Goal: Information Seeking & Learning: Learn about a topic

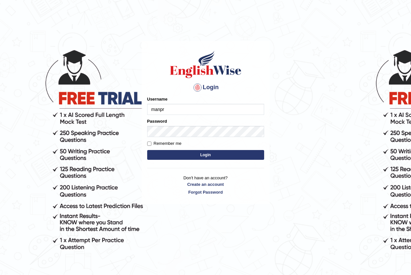
type input "manpreetk_parramatta"
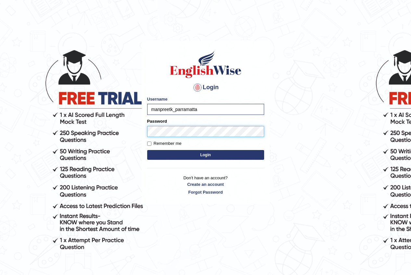
click at [147, 150] on button "Login" at bounding box center [205, 155] width 117 height 10
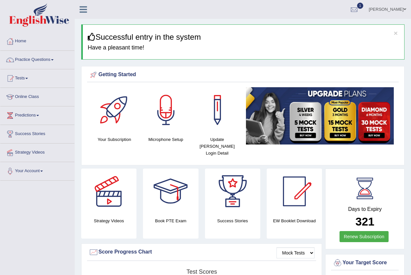
click at [38, 62] on link "Practice Questions" at bounding box center [37, 59] width 74 height 16
click at [47, 58] on link "Practice Questions" at bounding box center [37, 59] width 74 height 16
click at [41, 64] on link "Practice Questions" at bounding box center [37, 59] width 74 height 16
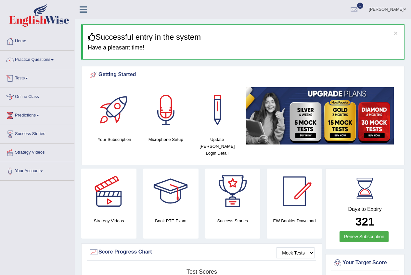
click at [41, 64] on link "Practice Questions" at bounding box center [37, 59] width 74 height 16
click at [48, 59] on link "Practice Questions" at bounding box center [37, 59] width 74 height 16
click at [54, 55] on link "Practice Questions" at bounding box center [37, 59] width 74 height 16
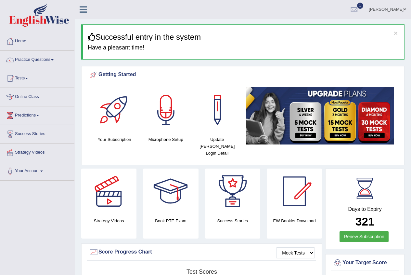
click at [20, 59] on link "Practice Questions" at bounding box center [37, 59] width 74 height 16
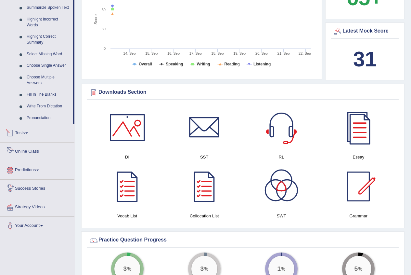
click at [27, 126] on link "Tests" at bounding box center [37, 132] width 74 height 16
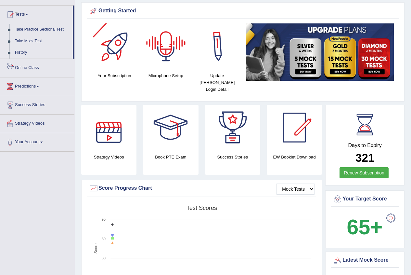
scroll to position [52, 0]
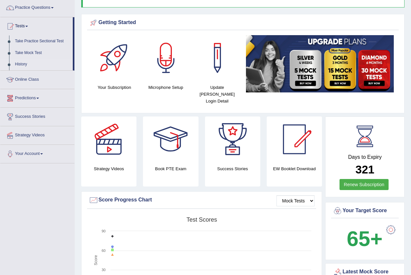
click at [24, 65] on link "History" at bounding box center [42, 65] width 61 height 12
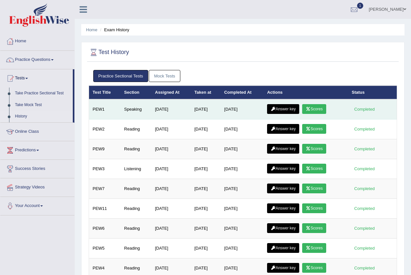
click at [322, 106] on link "Scores" at bounding box center [314, 109] width 24 height 10
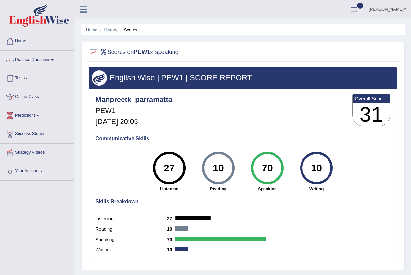
drag, startPoint x: 260, startPoint y: 170, endPoint x: 273, endPoint y: 167, distance: 13.4
click at [274, 166] on div "70" at bounding box center [268, 167] width 24 height 27
click at [113, 29] on link "History" at bounding box center [110, 29] width 13 height 5
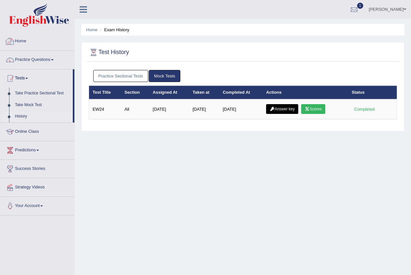
click at [128, 76] on link "Practice Sectional Tests" at bounding box center [120, 76] width 55 height 12
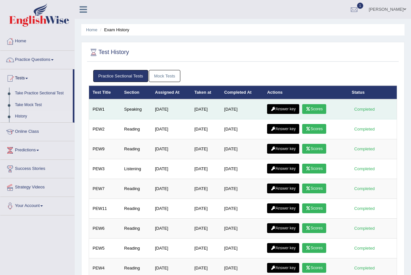
click at [326, 109] on link "Scores" at bounding box center [314, 109] width 24 height 10
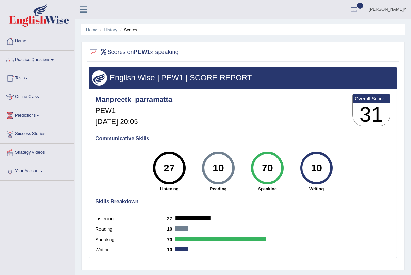
drag, startPoint x: 165, startPoint y: 165, endPoint x: 177, endPoint y: 164, distance: 12.2
click at [177, 164] on div "27" at bounding box center [169, 167] width 24 height 27
drag, startPoint x: 165, startPoint y: 165, endPoint x: 176, endPoint y: 164, distance: 11.1
click at [178, 162] on div "27" at bounding box center [169, 167] width 24 height 27
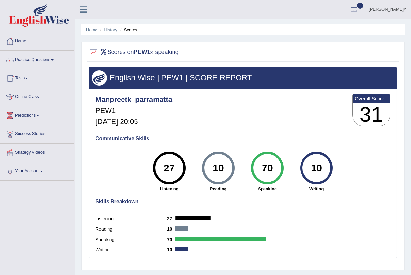
click at [177, 162] on div "27" at bounding box center [169, 167] width 24 height 27
drag, startPoint x: 263, startPoint y: 167, endPoint x: 274, endPoint y: 166, distance: 11.1
click at [274, 166] on div "70" at bounding box center [268, 167] width 24 height 27
click at [274, 167] on div "70" at bounding box center [268, 167] width 24 height 27
drag, startPoint x: 166, startPoint y: 170, endPoint x: 170, endPoint y: 170, distance: 3.6
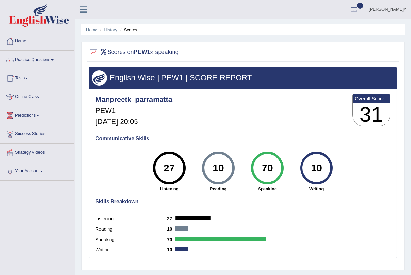
click at [172, 168] on div "27" at bounding box center [169, 167] width 24 height 27
click at [172, 169] on div "27" at bounding box center [169, 167] width 24 height 27
click at [113, 28] on link "History" at bounding box center [110, 29] width 13 height 5
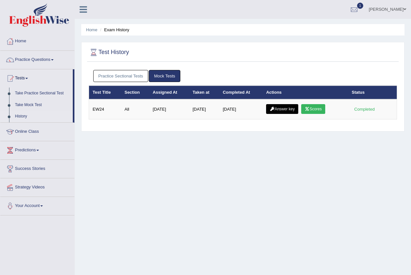
click at [128, 75] on link "Practice Sectional Tests" at bounding box center [120, 76] width 55 height 12
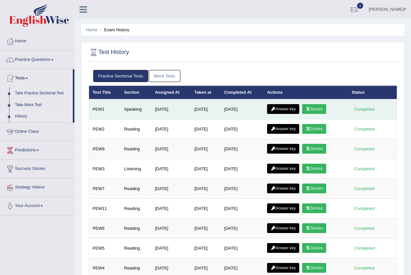
click at [290, 110] on link "Answer key" at bounding box center [283, 109] width 32 height 10
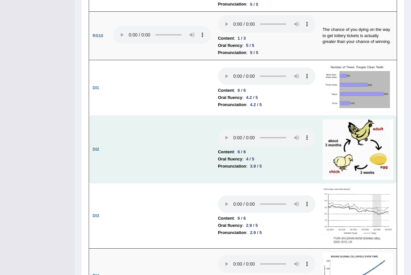
scroll to position [975, 0]
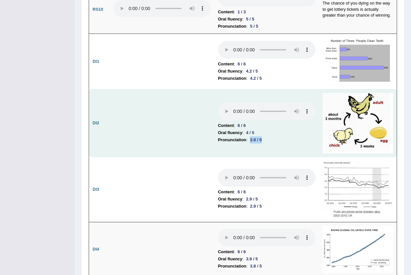
drag, startPoint x: 250, startPoint y: 116, endPoint x: 267, endPoint y: 117, distance: 16.3
click at [267, 136] on li "Pronunciation : 3.9 / 5" at bounding box center [267, 139] width 98 height 7
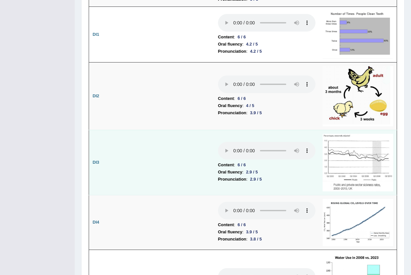
scroll to position [1040, 0]
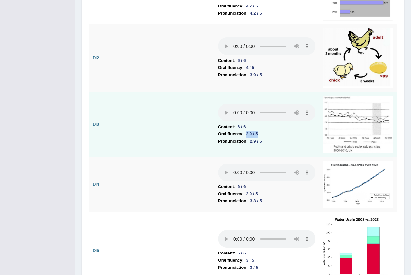
drag, startPoint x: 247, startPoint y: 110, endPoint x: 268, endPoint y: 111, distance: 20.2
click at [268, 130] on li "Oral fluency : 2.9 / 5" at bounding box center [267, 133] width 98 height 7
click at [262, 138] on div "2.9 / 5" at bounding box center [256, 141] width 17 height 7
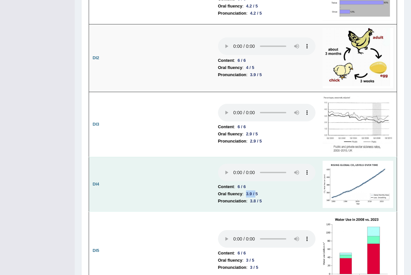
drag, startPoint x: 244, startPoint y: 168, endPoint x: 257, endPoint y: 168, distance: 13.0
click at [257, 190] on li "Oral fluency : 3.9 / 5" at bounding box center [267, 193] width 98 height 7
click at [257, 190] on div "3.9 / 5" at bounding box center [252, 193] width 17 height 7
drag, startPoint x: 254, startPoint y: 175, endPoint x: 268, endPoint y: 175, distance: 14.3
click at [268, 197] on li "Pronunciation : 3.8 / 5" at bounding box center [267, 200] width 98 height 7
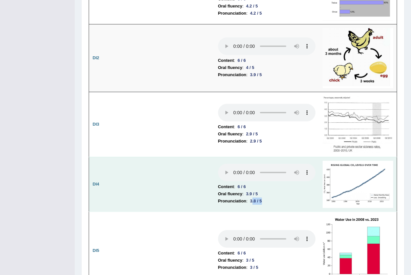
drag, startPoint x: 268, startPoint y: 175, endPoint x: 271, endPoint y: 183, distance: 8.6
click at [268, 197] on li "Pronunciation : 3.8 / 5" at bounding box center [267, 200] width 98 height 7
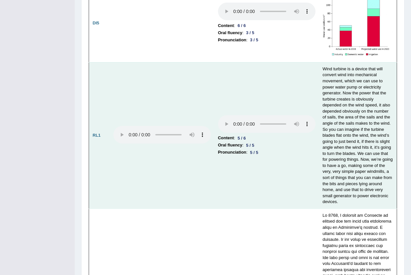
scroll to position [1235, 0]
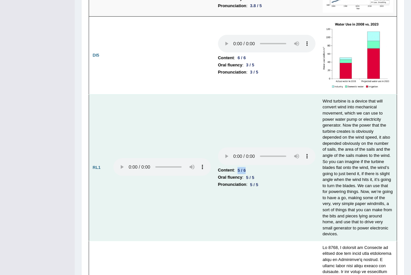
drag, startPoint x: 239, startPoint y: 145, endPoint x: 250, endPoint y: 144, distance: 11.4
click at [250, 166] on li "Content : 5 / 6" at bounding box center [267, 169] width 98 height 7
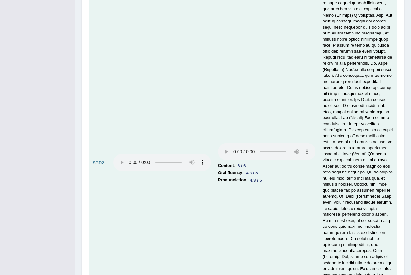
scroll to position [2373, 0]
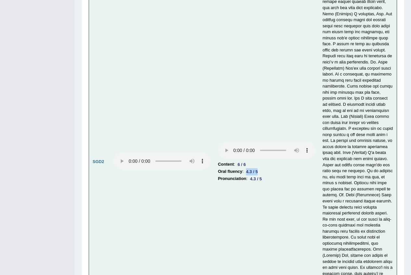
drag, startPoint x: 245, startPoint y: 125, endPoint x: 265, endPoint y: 124, distance: 19.9
click at [265, 168] on li "Oral fluency : 4.3 / 5" at bounding box center [267, 171] width 98 height 7
drag, startPoint x: 265, startPoint y: 124, endPoint x: 259, endPoint y: 132, distance: 10.5
click at [265, 168] on li "Oral fluency : 4.3 / 5" at bounding box center [267, 171] width 98 height 7
drag, startPoint x: 251, startPoint y: 135, endPoint x: 270, endPoint y: 135, distance: 18.9
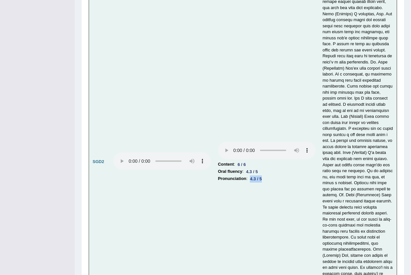
click at [270, 175] on li "Pronunciation : 4.3 / 5" at bounding box center [267, 178] width 98 height 7
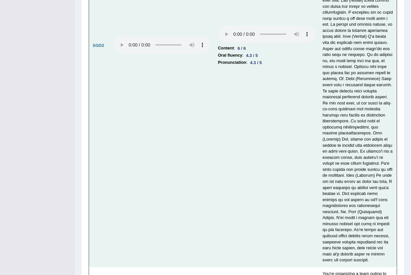
scroll to position [2560, 0]
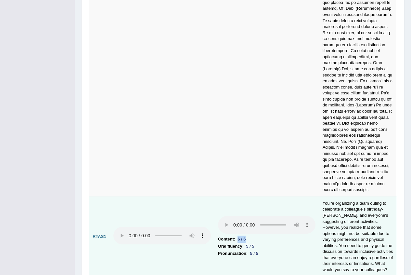
drag, startPoint x: 217, startPoint y: 191, endPoint x: 255, endPoint y: 188, distance: 37.9
click at [255, 196] on td "Content : 6 / 6 Oral fluency : 5 / 5 Pronunciation : 5 / 5" at bounding box center [267, 236] width 105 height 80
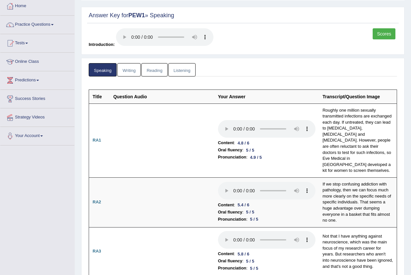
scroll to position [24, 0]
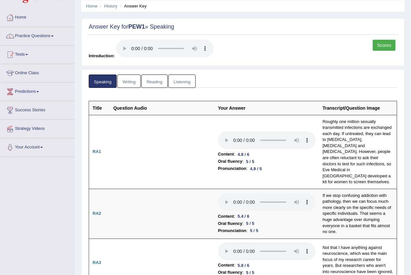
click at [183, 75] on link "Listening" at bounding box center [181, 80] width 27 height 13
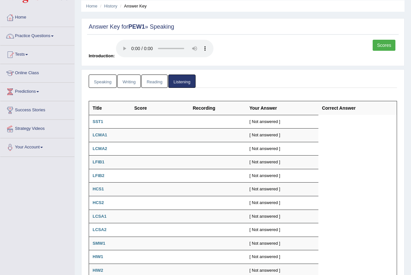
click at [159, 78] on link "Reading" at bounding box center [154, 80] width 26 height 13
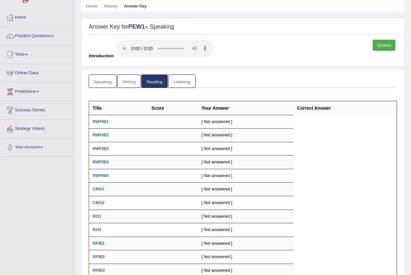
click at [125, 82] on link "Writing" at bounding box center [128, 80] width 23 height 13
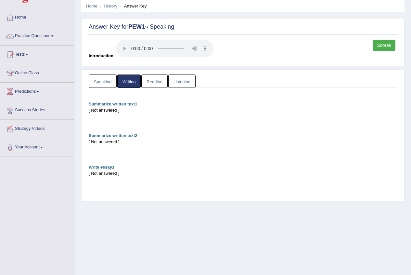
click at [97, 84] on link "Speaking" at bounding box center [103, 80] width 28 height 13
drag, startPoint x: 97, startPoint y: 84, endPoint x: 106, endPoint y: 81, distance: 10.0
click at [97, 84] on link "Speaking" at bounding box center [103, 80] width 28 height 13
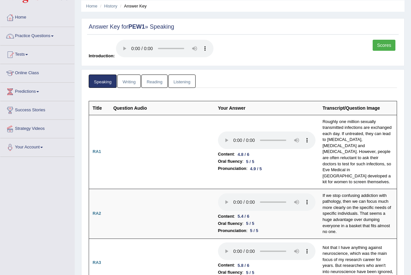
click at [389, 41] on link "Scores" at bounding box center [384, 45] width 23 height 11
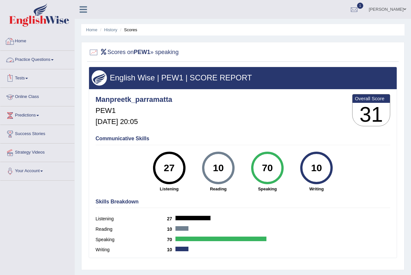
click at [32, 61] on link "Practice Questions" at bounding box center [37, 59] width 74 height 16
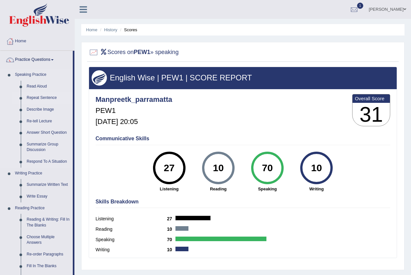
click at [39, 96] on link "Repeat Sentence" at bounding box center [48, 98] width 49 height 12
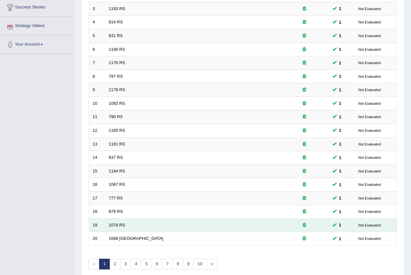
scroll to position [156, 0]
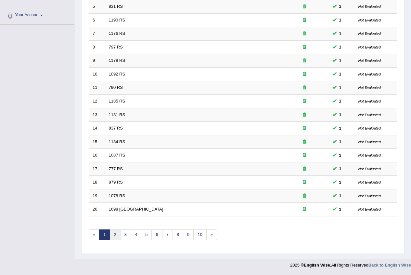
click at [117, 238] on link "2" at bounding box center [115, 234] width 11 height 11
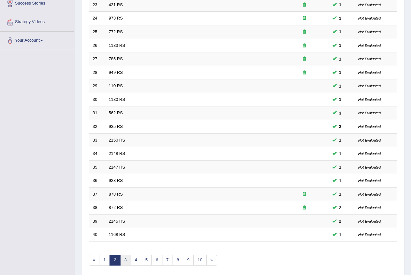
scroll to position [156, 0]
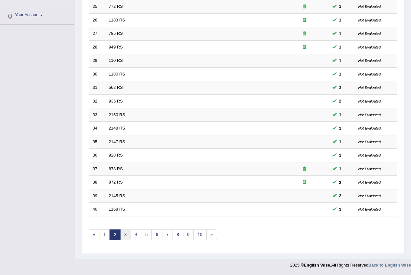
click at [124, 235] on link "3" at bounding box center [125, 234] width 11 height 11
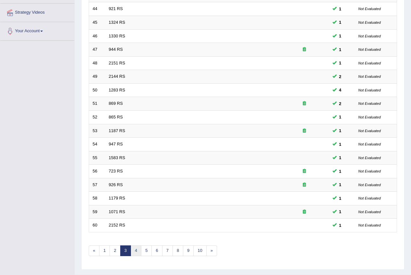
scroll to position [156, 0]
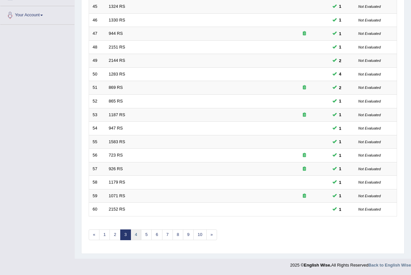
click at [138, 234] on link "4" at bounding box center [136, 234] width 11 height 11
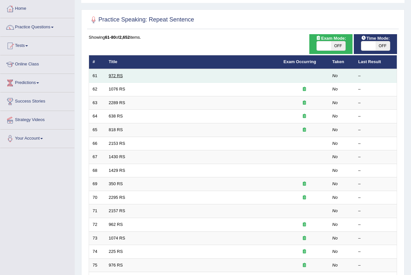
click at [119, 75] on link "972 RS" at bounding box center [116, 75] width 14 height 5
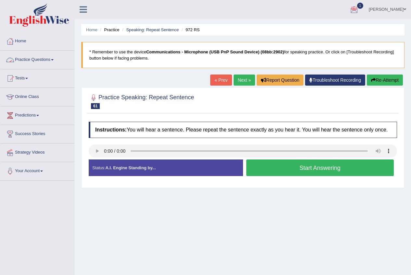
click at [49, 58] on link "Practice Questions" at bounding box center [37, 59] width 74 height 16
click at [53, 58] on link "Practice Questions" at bounding box center [37, 59] width 74 height 16
click at [35, 61] on link "Practice Questions" at bounding box center [37, 59] width 74 height 16
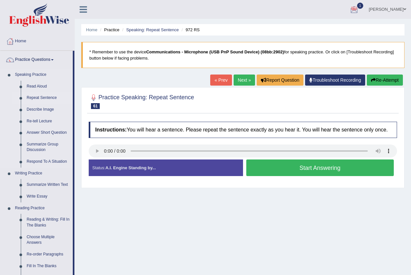
click at [30, 95] on link "Repeat Sentence" at bounding box center [48, 98] width 49 height 12
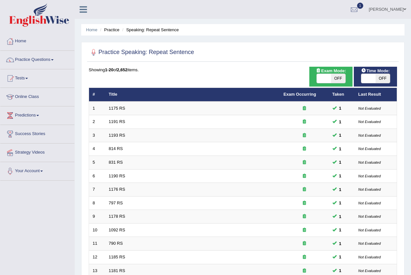
click at [381, 75] on span "OFF" at bounding box center [383, 78] width 14 height 9
checkbox input "true"
click at [381, 75] on span "OFF" at bounding box center [383, 78] width 14 height 9
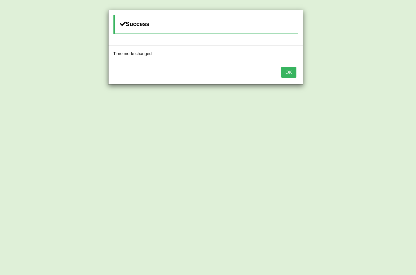
click at [290, 71] on button "OK" at bounding box center [288, 72] width 15 height 11
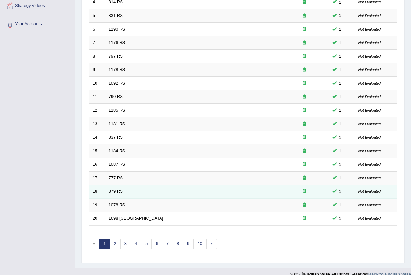
scroll to position [156, 0]
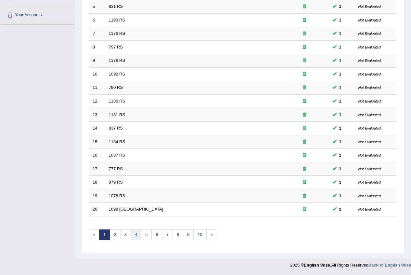
click at [133, 234] on link "4" at bounding box center [136, 234] width 11 height 11
drag, startPoint x: 133, startPoint y: 234, endPoint x: 137, endPoint y: 227, distance: 8.3
click at [133, 234] on link "4" at bounding box center [136, 234] width 11 height 11
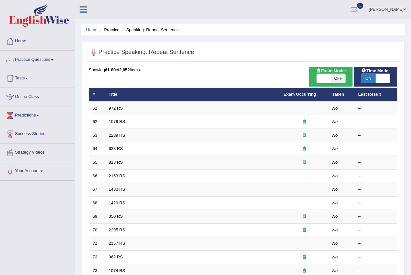
click at [312, 100] on th "Exam Occurring" at bounding box center [304, 95] width 49 height 14
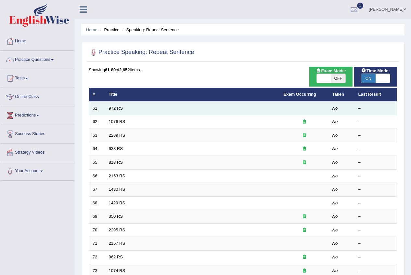
click at [325, 103] on td at bounding box center [304, 108] width 49 height 14
click at [101, 109] on td "61" at bounding box center [97, 108] width 16 height 14
click at [120, 107] on link "972 RS" at bounding box center [116, 108] width 14 height 5
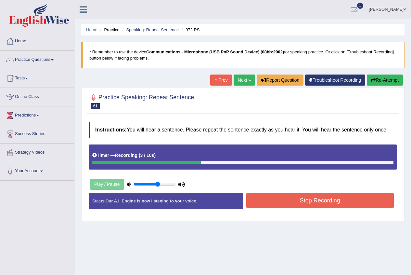
click at [282, 206] on button "Stop Recording" at bounding box center [320, 200] width 148 height 15
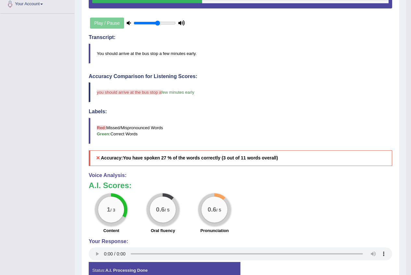
scroll to position [204, 0]
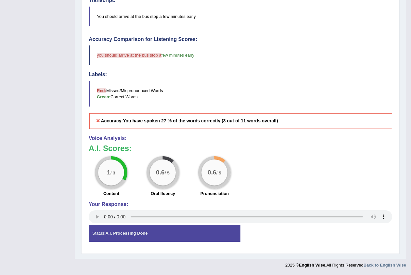
drag, startPoint x: 286, startPoint y: 158, endPoint x: 270, endPoint y: 156, distance: 16.7
click at [286, 158] on div "1 / 3 Content 0.6 / 5 Oral fluency 0.6 / 5 Pronunciation" at bounding box center [241, 177] width 310 height 42
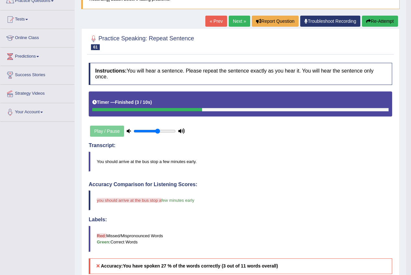
scroll to position [9, 0]
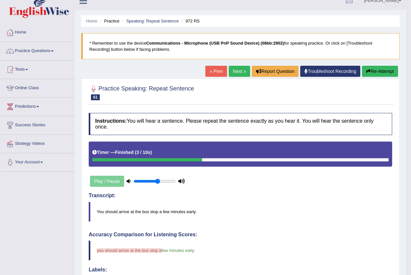
click at [376, 72] on button "Re-Attempt" at bounding box center [380, 71] width 36 height 11
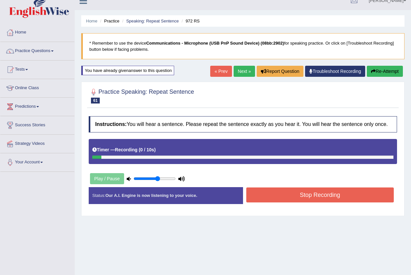
click at [295, 189] on button "Stop Recording" at bounding box center [320, 194] width 148 height 15
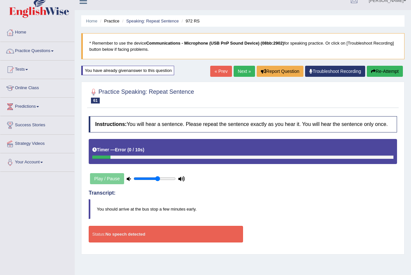
click at [370, 67] on button "Re-Attempt" at bounding box center [385, 71] width 36 height 11
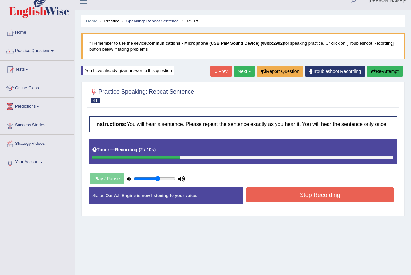
click at [270, 194] on button "Stop Recording" at bounding box center [320, 194] width 148 height 15
click at [270, 194] on div "Status: Our A.I. Engine is now listening to your voice. Start Answering Stop Re…" at bounding box center [243, 198] width 309 height 23
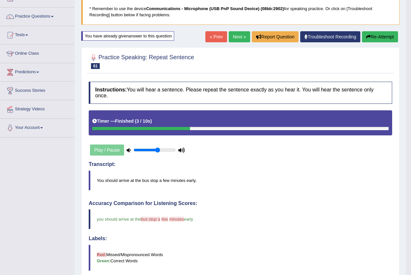
scroll to position [41, 0]
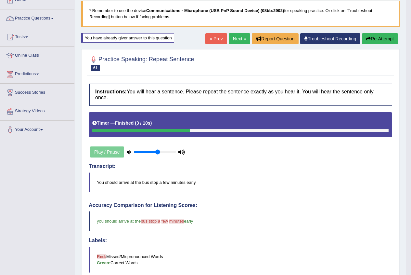
drag, startPoint x: 239, startPoint y: 37, endPoint x: 234, endPoint y: 41, distance: 6.0
click at [238, 38] on link "Next »" at bounding box center [239, 38] width 21 height 11
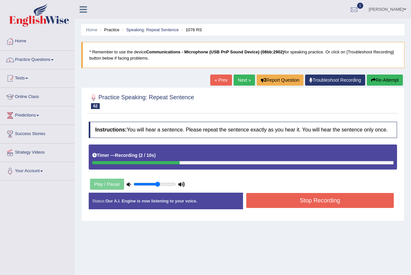
click at [266, 201] on button "Stop Recording" at bounding box center [320, 200] width 148 height 15
click at [266, 201] on div "Status: Our A.I. Engine is now listening to your voice. Start Answering Stop Re…" at bounding box center [243, 203] width 309 height 23
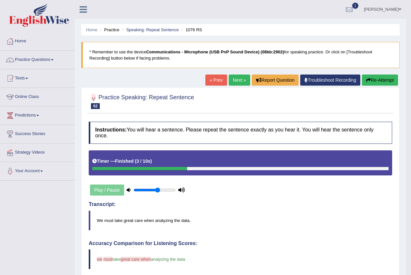
click at [235, 85] on link "Next »" at bounding box center [239, 79] width 21 height 11
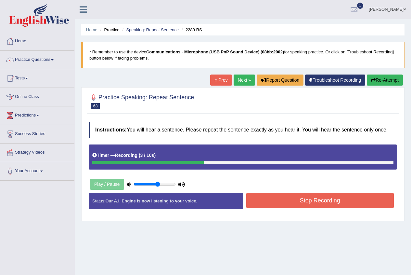
click at [274, 206] on button "Stop Recording" at bounding box center [320, 200] width 148 height 15
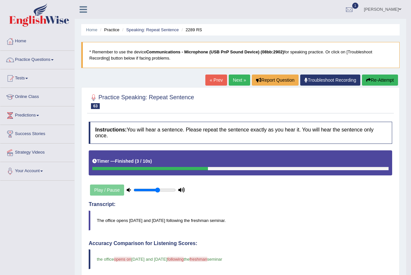
click at [235, 81] on link "Next »" at bounding box center [239, 79] width 21 height 11
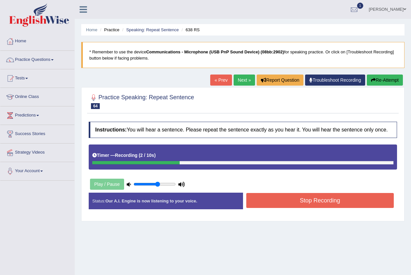
click at [274, 205] on button "Stop Recording" at bounding box center [320, 200] width 148 height 15
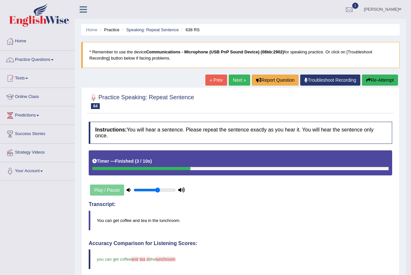
click at [235, 77] on link "Next »" at bounding box center [239, 79] width 21 height 11
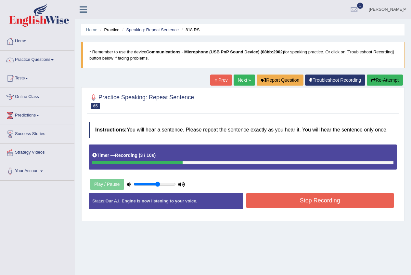
click at [286, 201] on button "Stop Recording" at bounding box center [320, 200] width 148 height 15
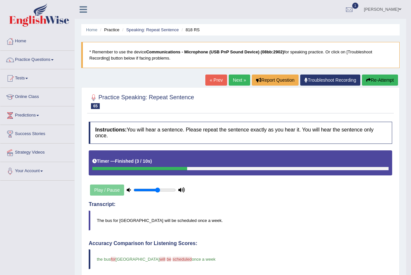
click at [237, 82] on link "Next »" at bounding box center [239, 79] width 21 height 11
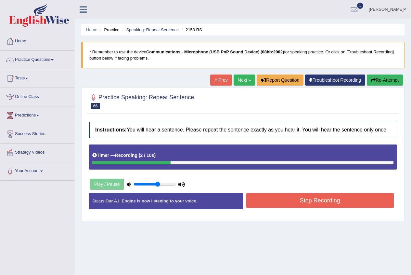
click at [310, 202] on button "Stop Recording" at bounding box center [320, 200] width 148 height 15
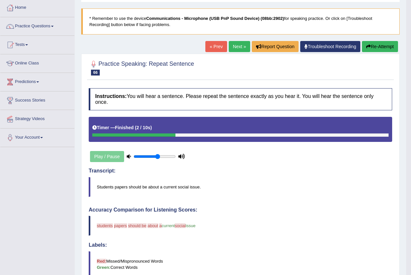
scroll to position [33, 0]
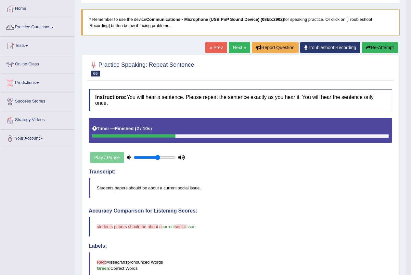
click at [376, 47] on button "Re-Attempt" at bounding box center [380, 47] width 36 height 11
drag, startPoint x: 376, startPoint y: 47, endPoint x: 366, endPoint y: 51, distance: 10.8
click at [376, 47] on button "Re-Attempt" at bounding box center [380, 47] width 36 height 11
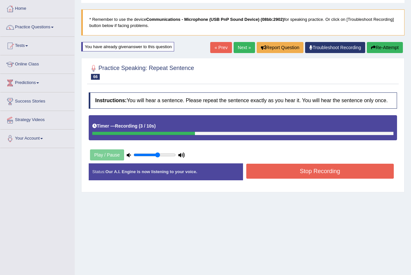
click at [259, 186] on div "Status: Our A.I. Engine is now listening to your voice. Start Answering Stop Re…" at bounding box center [243, 174] width 309 height 23
click at [264, 177] on button "Stop Recording" at bounding box center [320, 171] width 148 height 15
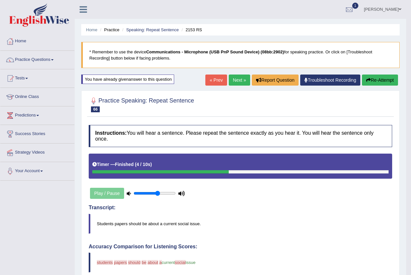
click at [236, 79] on link "Next »" at bounding box center [239, 79] width 21 height 11
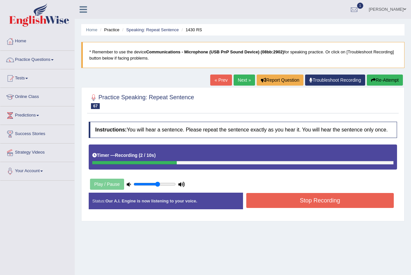
click at [264, 199] on button "Stop Recording" at bounding box center [320, 200] width 148 height 15
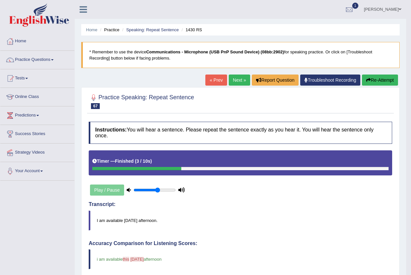
click at [231, 79] on link "Next »" at bounding box center [239, 79] width 21 height 11
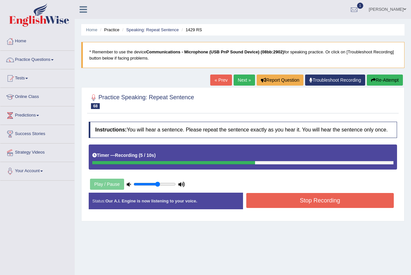
click at [286, 203] on button "Stop Recording" at bounding box center [320, 200] width 148 height 15
click at [286, 203] on div "Status: Our A.I. Engine is now listening to your voice. Start Answering Stop Re…" at bounding box center [243, 203] width 309 height 23
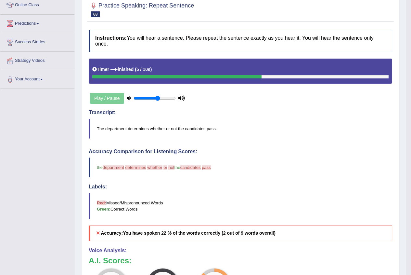
scroll to position [33, 0]
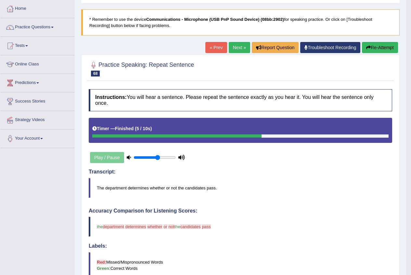
click at [376, 51] on button "Re-Attempt" at bounding box center [380, 47] width 36 height 11
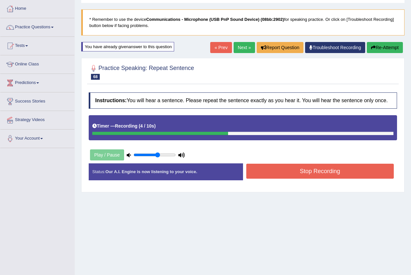
click at [276, 172] on button "Stop Recording" at bounding box center [320, 171] width 148 height 15
click at [276, 172] on div "Status: Our A.I. Engine is now listening to your voice. Start Answering Stop Re…" at bounding box center [243, 174] width 309 height 23
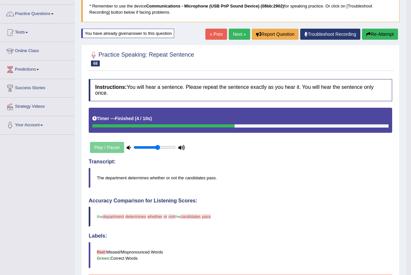
scroll to position [33, 0]
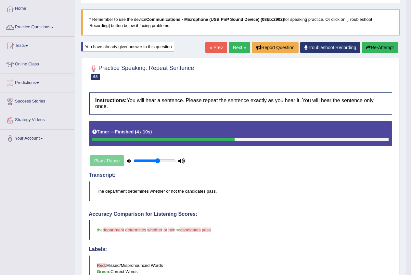
click at [375, 45] on button "Re-Attempt" at bounding box center [380, 47] width 36 height 11
drag, startPoint x: 375, startPoint y: 45, endPoint x: 364, endPoint y: 62, distance: 20.6
click at [375, 45] on button "Re-Attempt" at bounding box center [380, 47] width 36 height 11
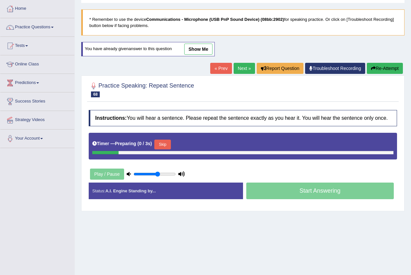
scroll to position [33, 0]
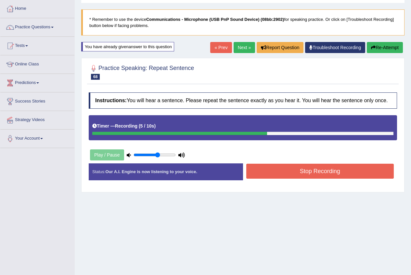
click at [255, 175] on button "Stop Recording" at bounding box center [320, 171] width 148 height 15
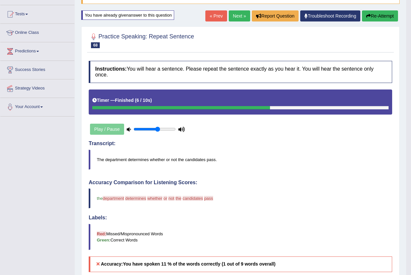
scroll to position [0, 0]
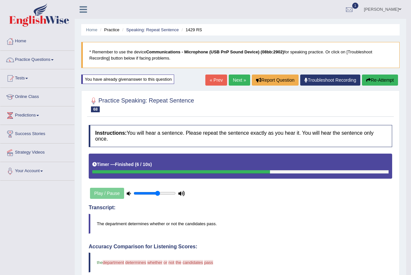
click at [109, 194] on div "Play / Pause" at bounding box center [138, 193] width 98 height 16
click at [116, 194] on div "Play / Pause" at bounding box center [138, 193] width 98 height 16
click at [100, 194] on div "Play / Pause" at bounding box center [138, 193] width 98 height 16
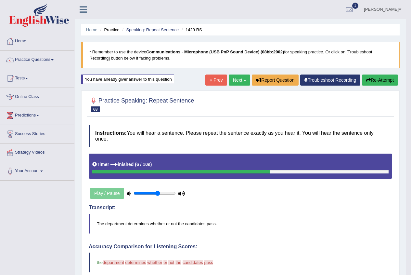
click at [231, 77] on link "Next »" at bounding box center [239, 79] width 21 height 11
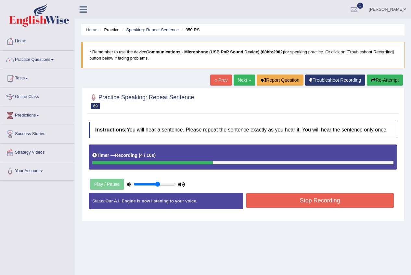
click at [283, 204] on button "Stop Recording" at bounding box center [320, 200] width 148 height 15
click at [283, 204] on div "Status: Our A.I. Engine is now listening to your voice. Start Answering Stop Re…" at bounding box center [243, 203] width 309 height 23
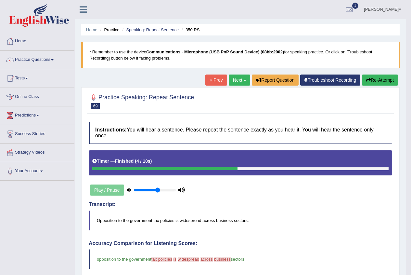
click at [238, 79] on link "Next »" at bounding box center [239, 79] width 21 height 11
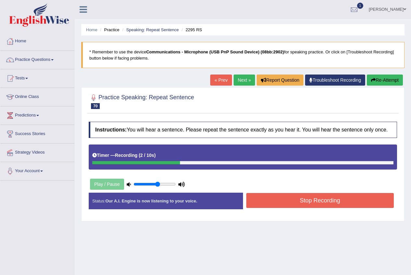
click at [288, 205] on button "Stop Recording" at bounding box center [320, 200] width 148 height 15
click at [288, 205] on div "Status: Our A.I. Engine is now listening to your voice. Start Answering Stop Re…" at bounding box center [243, 203] width 309 height 23
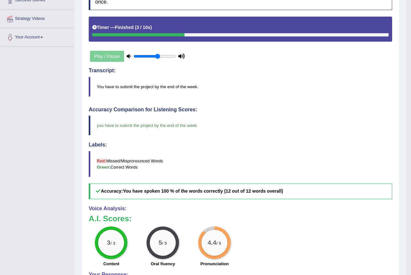
scroll to position [33, 0]
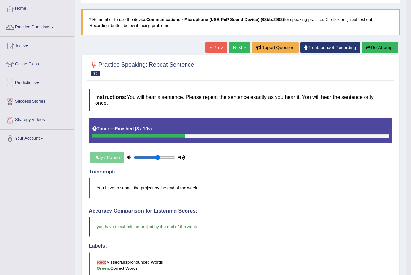
click at [238, 45] on link "Next »" at bounding box center [239, 47] width 21 height 11
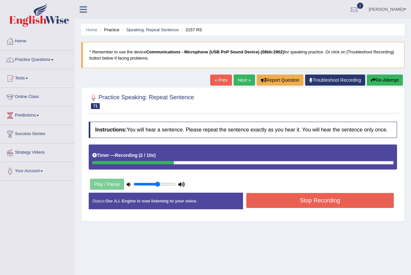
click at [296, 217] on div "Instructions: You will hear a sentence. Please repeat the sentence exactly as y…" at bounding box center [243, 167] width 312 height 99
click at [293, 201] on button "Stop Recording" at bounding box center [320, 200] width 148 height 15
click at [293, 201] on div "Status: Our A.I. Engine is now listening to your voice. Start Answering Stop Re…" at bounding box center [243, 203] width 309 height 23
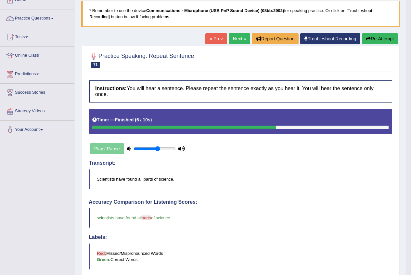
scroll to position [33, 0]
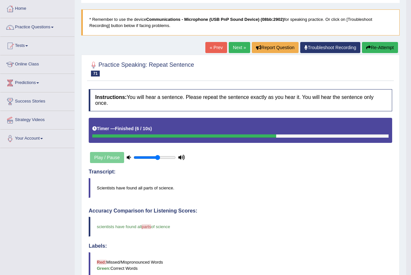
click at [372, 43] on button "Re-Attempt" at bounding box center [380, 47] width 36 height 11
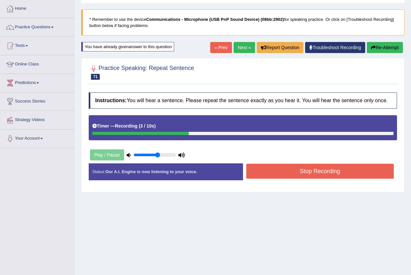
click at [267, 177] on button "Stop Recording" at bounding box center [320, 171] width 148 height 15
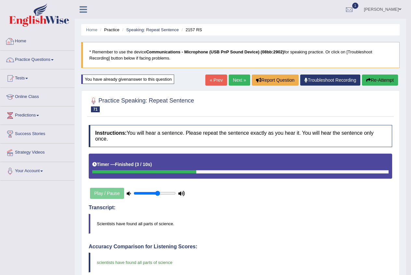
click at [359, 8] on link "1" at bounding box center [350, 8] width 20 height 17
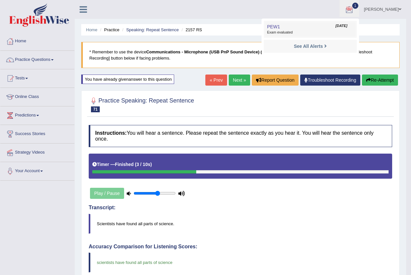
click at [336, 28] on span "Sep 18, 2025" at bounding box center [342, 25] width 12 height 5
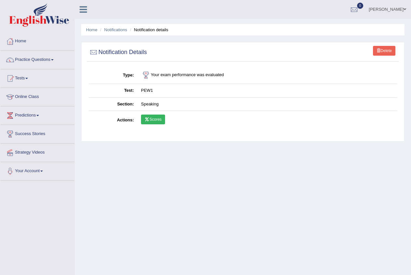
click at [152, 120] on link "Scores" at bounding box center [153, 119] width 24 height 10
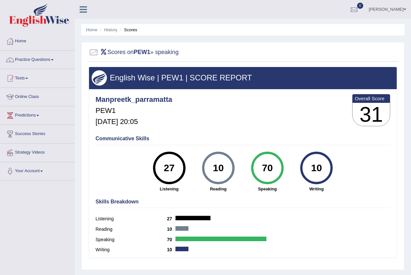
click at [51, 59] on link "Practice Questions" at bounding box center [37, 59] width 74 height 16
click at [54, 60] on span at bounding box center [52, 59] width 3 height 1
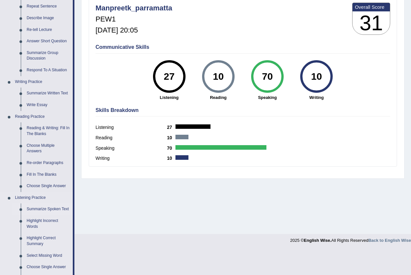
scroll to position [98, 0]
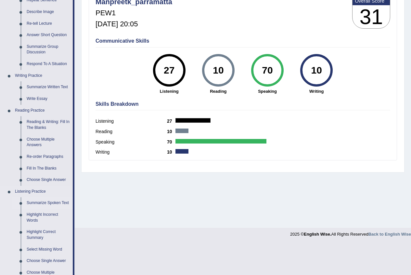
click at [36, 201] on link "Summarize Spoken Text" at bounding box center [48, 203] width 49 height 12
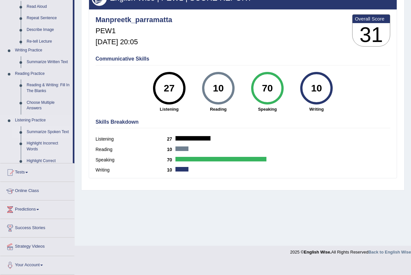
scroll to position [67, 0]
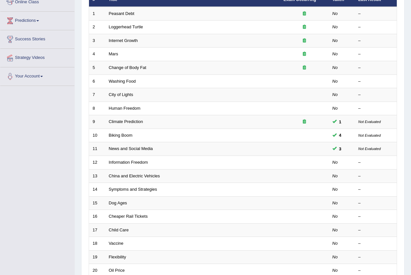
scroll to position [156, 0]
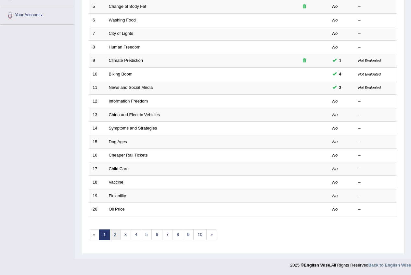
click at [115, 233] on link "2" at bounding box center [115, 234] width 11 height 11
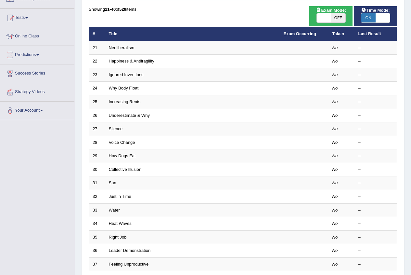
scroll to position [156, 0]
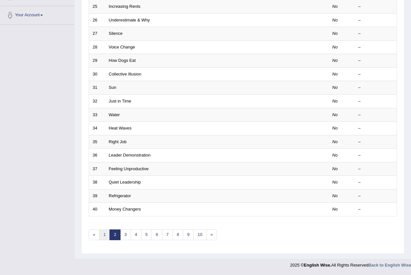
click at [101, 237] on link "1" at bounding box center [104, 234] width 11 height 11
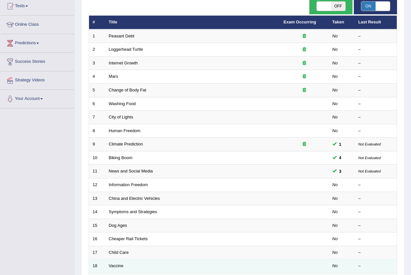
scroll to position [98, 0]
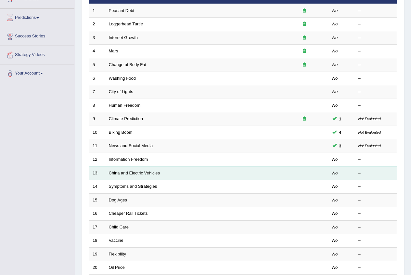
click at [123, 177] on td "China and Electric Vehicles" at bounding box center [192, 173] width 175 height 14
click at [124, 177] on td "China and Electric Vehicles" at bounding box center [192, 173] width 175 height 14
click at [142, 173] on link "China and Electric Vehicles" at bounding box center [134, 172] width 51 height 5
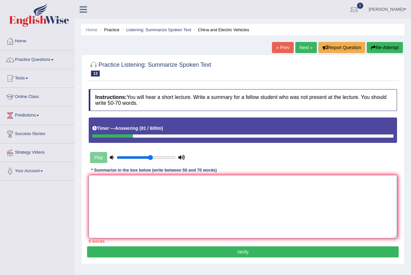
click at [137, 201] on textarea at bounding box center [243, 206] width 309 height 63
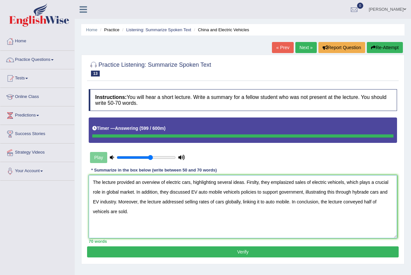
type textarea "The lecture provided an overview of electric cars, highlighting several ideas. …"
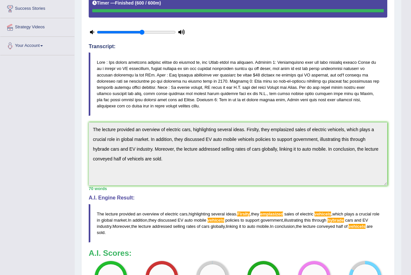
scroll to position [130, 0]
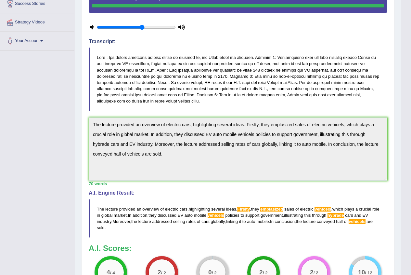
click at [224, 213] on span "vehicels" at bounding box center [216, 215] width 17 height 5
click at [228, 206] on blockquote "The lecture provided an overview of electric cars , highlighting several ideas …" at bounding box center [238, 218] width 299 height 38
drag, startPoint x: 246, startPoint y: 129, endPoint x: 232, endPoint y: 210, distance: 81.5
click at [224, 213] on span "vehicels" at bounding box center [216, 215] width 17 height 5
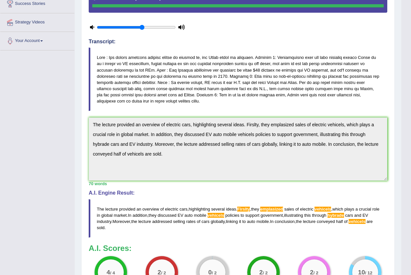
click at [224, 213] on span "vehicels" at bounding box center [216, 215] width 17 height 5
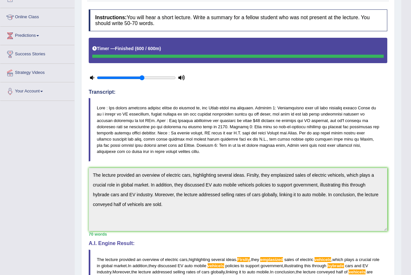
scroll to position [0, 0]
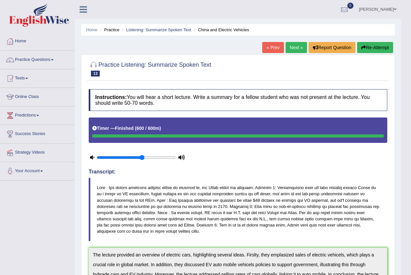
click at [364, 47] on icon "button" at bounding box center [364, 47] width 5 height 5
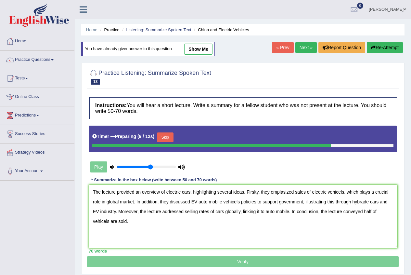
click at [256, 192] on textarea "The lecture provided an overview of electric cars, highlighting several ideas. …" at bounding box center [243, 216] width 309 height 63
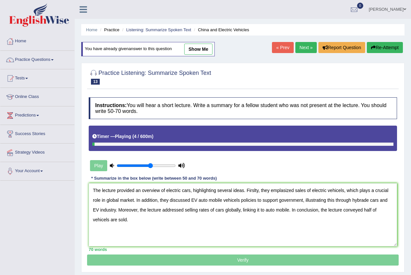
drag, startPoint x: 279, startPoint y: 189, endPoint x: 283, endPoint y: 189, distance: 3.9
click at [280, 189] on textarea "The lecture provided an overview of electric cars, highlighting several ideas. …" at bounding box center [243, 214] width 309 height 63
click at [282, 189] on textarea "The lecture provided an overview of electric cars, highlighting several ideas. …" at bounding box center [243, 214] width 309 height 63
click at [283, 189] on textarea "The lecture provided an overview of electric cars, highlighting several ideas. …" at bounding box center [243, 214] width 309 height 63
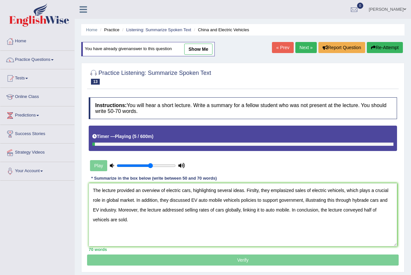
click at [283, 189] on textarea "The lecture provided an overview of electric cars, highlighting several ideas. …" at bounding box center [243, 214] width 309 height 63
click at [282, 189] on textarea "The lecture provided an overview of electric cars, highlighting several ideas. …" at bounding box center [243, 214] width 309 height 63
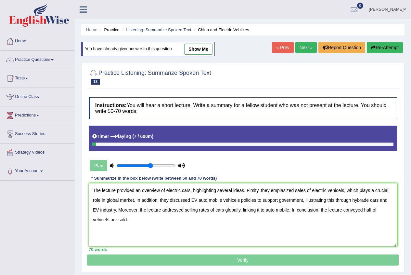
click at [282, 189] on textarea "The lecture provided an overview of electric cars, highlighting several ideas. …" at bounding box center [243, 214] width 309 height 63
click at [281, 189] on textarea "The lecture provided an overview of electric cars, highlighting several ideas. …" at bounding box center [243, 214] width 309 height 63
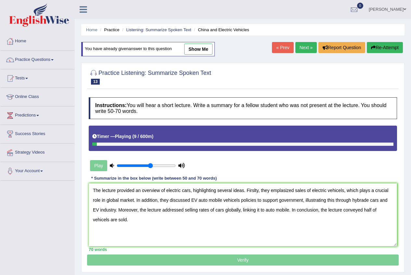
click at [283, 189] on textarea "The lecture provided an overview of electric cars, highlighting several ideas. …" at bounding box center [243, 214] width 309 height 63
click at [282, 189] on textarea "The lecture provided an overview of electric cars, highlighting several ideas. …" at bounding box center [243, 214] width 309 height 63
click at [282, 190] on textarea "The lecture provided an overview of electric cars, highlighting several ideas. …" at bounding box center [243, 214] width 309 height 63
click at [282, 191] on textarea "The lecture provided an overview of electric cars, highlighting several ideas. …" at bounding box center [243, 214] width 309 height 63
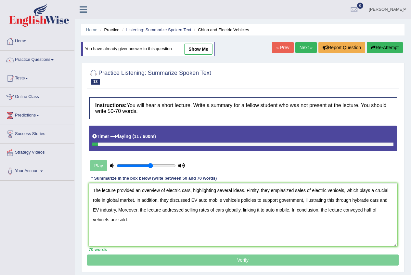
click at [283, 192] on textarea "The lecture provided an overview of electric cars, highlighting several ideas. …" at bounding box center [243, 214] width 309 height 63
click at [284, 192] on textarea "The lecture provided an overview of electric cars, highlighting several ideas. …" at bounding box center [243, 214] width 309 height 63
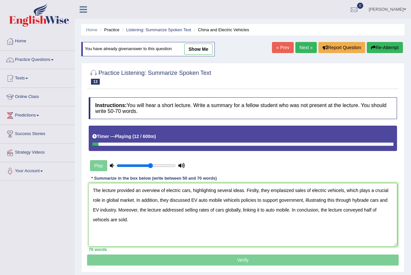
click at [284, 192] on textarea "The lecture provided an overview of electric cars, highlighting several ideas. …" at bounding box center [243, 214] width 309 height 63
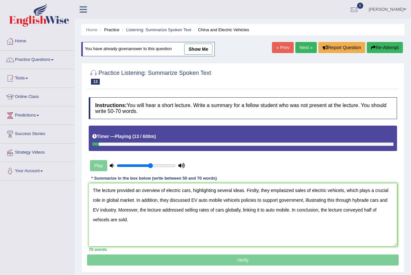
click at [284, 192] on textarea "The lecture provided an overview of electric cars, highlighting several ideas. …" at bounding box center [243, 214] width 309 height 63
click at [271, 219] on textarea "The lecture provided an overview of electric cars, highlighting several ideas. …" at bounding box center [243, 214] width 309 height 63
click at [278, 233] on textarea "The lecture provided an overview of electric cars, highlighting several ideas. …" at bounding box center [243, 214] width 309 height 63
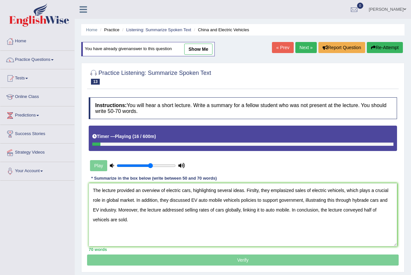
click at [278, 231] on textarea "The lecture provided an overview of electric cars, highlighting several ideas. …" at bounding box center [243, 214] width 309 height 63
click at [279, 230] on textarea "The lecture provided an overview of electric cars, highlighting several ideas. …" at bounding box center [243, 214] width 309 height 63
click at [282, 188] on textarea "The lecture provided an overview of electric cars, highlighting several ideas. …" at bounding box center [243, 214] width 309 height 63
click at [342, 190] on textarea "The lecture provided an overview of electric cars, highlighting several ideas. …" at bounding box center [243, 214] width 309 height 63
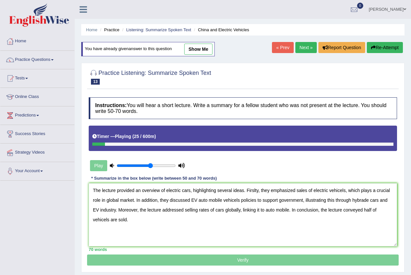
click at [341, 195] on textarea "The lecture provided an overview of electric cars, highlighting several ideas. …" at bounding box center [243, 214] width 309 height 63
click at [385, 211] on textarea "The lecture provided an overview of electric cars, highlighting several ideas. …" at bounding box center [243, 214] width 309 height 63
click at [384, 211] on textarea "The lecture provided an overview of electric cars, highlighting several ideas. …" at bounding box center [243, 214] width 309 height 63
click at [240, 201] on textarea "The lecture provided an overview of electric cars, highlighting several ideas. …" at bounding box center [243, 214] width 309 height 63
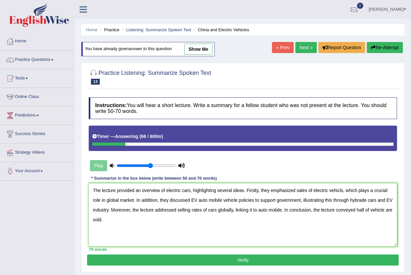
click at [343, 191] on textarea "The lecture provided an overview of electric cars, highlighting several ideas. …" at bounding box center [243, 214] width 309 height 63
click at [345, 194] on textarea "The lecture provided an overview of electric cars, highlighting several ideas. …" at bounding box center [243, 214] width 309 height 63
click at [345, 193] on textarea "The lecture provided an overview of electric cars, highlighting several ideas. …" at bounding box center [243, 214] width 309 height 63
click at [256, 191] on textarea "The lecture provided an overview of electric cars, highlighting several ideas. …" at bounding box center [243, 214] width 309 height 63
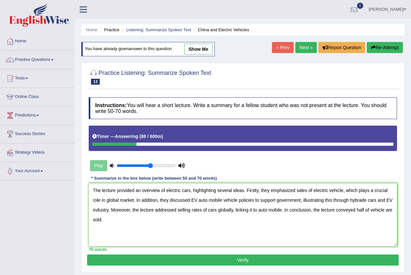
click at [256, 191] on textarea "The lecture provided an overview of electric cars, highlighting several ideas. …" at bounding box center [243, 214] width 309 height 63
click at [257, 191] on textarea "The lecture provided an overview of electric cars, highlighting several ideas. …" at bounding box center [243, 214] width 309 height 63
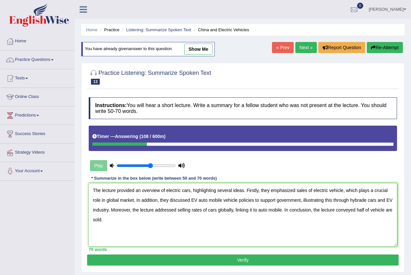
click at [366, 201] on textarea "The lecture provided an overview of electric cars, highlighting several ideas. …" at bounding box center [243, 214] width 309 height 63
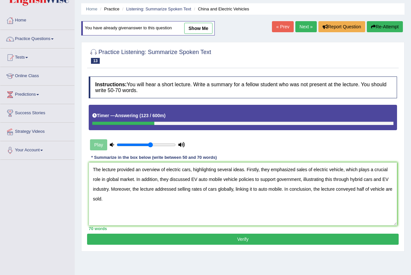
scroll to position [33, 0]
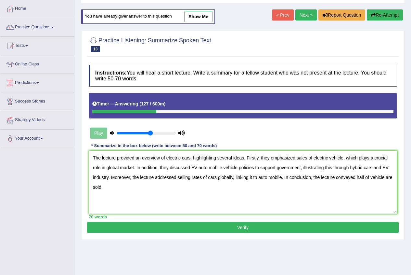
type textarea "The lecture provided an overview of electric cars, highlighting several ideas. …"
click at [272, 228] on button "Verify" at bounding box center [243, 227] width 312 height 11
click at [272, 228] on div "Home Practice Listening: Summarize Spoken Text China and Electric Vehicles You …" at bounding box center [243, 129] width 337 height 325
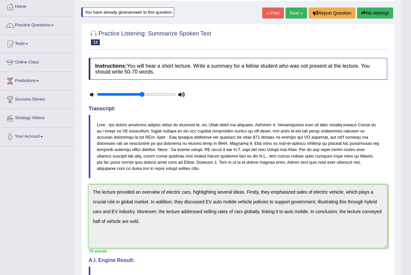
scroll to position [0, 0]
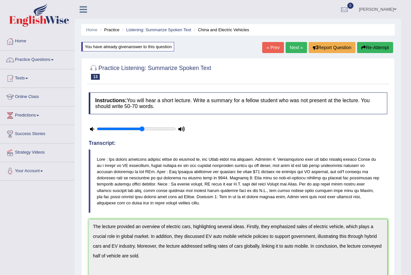
click at [293, 47] on link "Next »" at bounding box center [296, 47] width 21 height 11
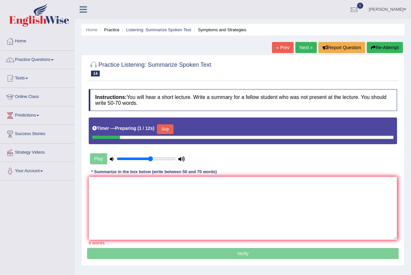
click at [135, 198] on textarea at bounding box center [243, 208] width 309 height 63
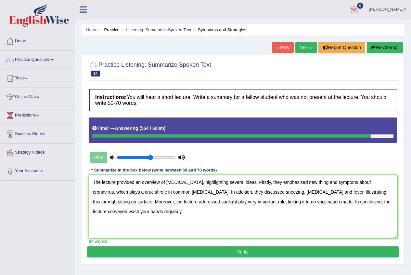
click at [356, 183] on textarea "The lecture provided an overview of [MEDICAL_DATA], highlighting several ideas.…" at bounding box center [243, 206] width 309 height 63
click at [359, 183] on textarea "The lecture provided an overview of [MEDICAL_DATA], highlighting several ideas.…" at bounding box center [243, 206] width 309 height 63
click at [340, 192] on textarea "The lecture provided an overview of [MEDICAL_DATA], highlighting several ideas.…" at bounding box center [243, 206] width 309 height 63
click at [341, 193] on textarea "The lecture provided an overview of [MEDICAL_DATA], highlighting several ideas.…" at bounding box center [243, 206] width 309 height 63
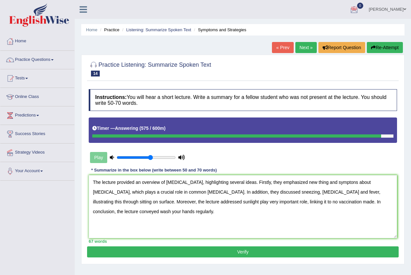
click at [341, 193] on textarea "The lecture provided an overview of [MEDICAL_DATA], highlighting several ideas.…" at bounding box center [243, 206] width 309 height 63
click at [339, 193] on textarea "The lecture provided an overview of [MEDICAL_DATA], highlighting several ideas.…" at bounding box center [243, 206] width 309 height 63
type textarea "The lecture provided an overview of [MEDICAL_DATA], highlighting several ideas.…"
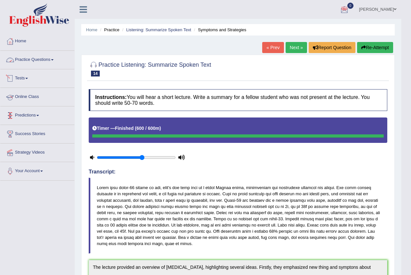
click at [43, 60] on link "Practice Questions" at bounding box center [37, 59] width 74 height 16
click at [33, 60] on link "Practice Questions" at bounding box center [37, 59] width 74 height 16
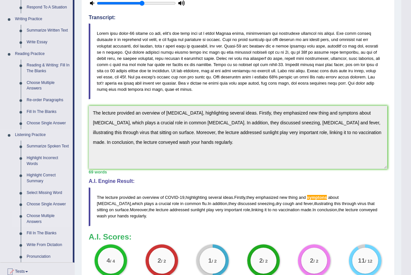
scroll to position [163, 0]
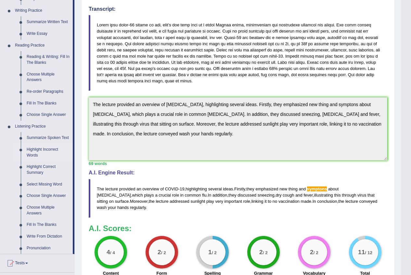
click at [44, 152] on link "Highlight Incorrect Words" at bounding box center [48, 152] width 49 height 17
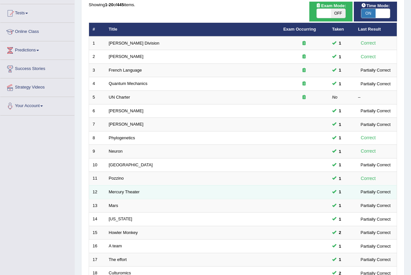
scroll to position [156, 0]
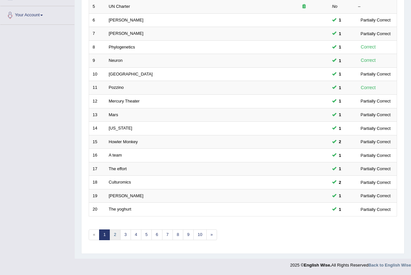
click at [115, 236] on link "2" at bounding box center [115, 234] width 11 height 11
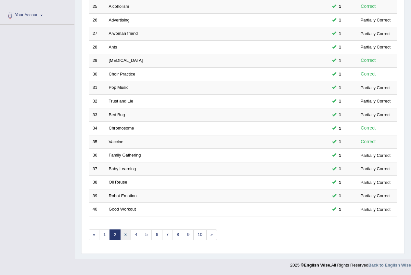
click at [124, 236] on link "3" at bounding box center [125, 234] width 11 height 11
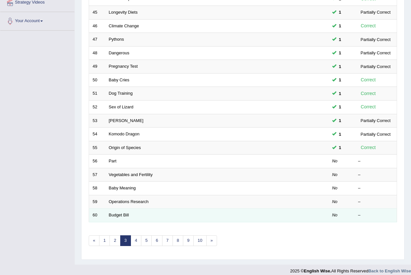
scroll to position [156, 0]
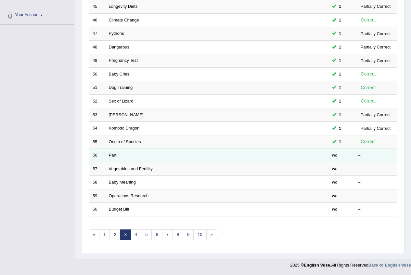
click at [112, 154] on link "Part" at bounding box center [113, 154] width 8 height 5
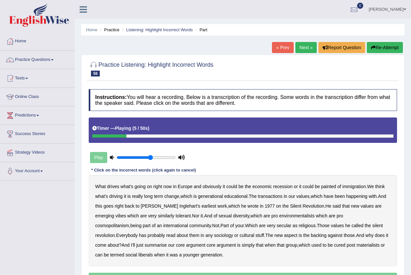
click at [329, 186] on b "painted" at bounding box center [328, 186] width 15 height 5
click at [275, 197] on b "transactions" at bounding box center [270, 195] width 24 height 5
click at [158, 214] on b "similarly" at bounding box center [166, 215] width 17 height 5
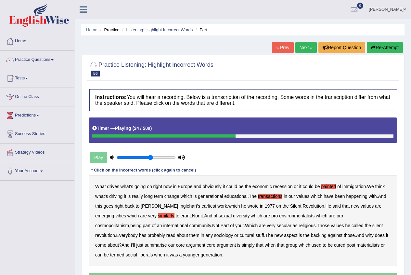
click at [219, 215] on b "sexual" at bounding box center [225, 215] width 13 height 5
drag, startPoint x: 209, startPoint y: 217, endPoint x: 221, endPoint y: 217, distance: 12.0
click at [219, 217] on b "sexual" at bounding box center [225, 215] width 13 height 5
click at [311, 236] on b "backing" at bounding box center [319, 234] width 16 height 5
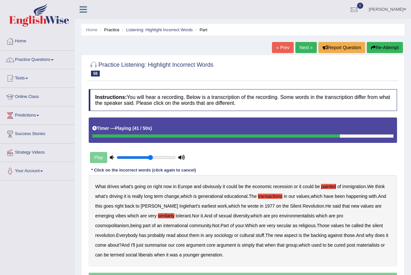
click at [311, 233] on b "backing" at bounding box center [319, 234] width 16 height 5
click at [334, 245] on b "cured" at bounding box center [339, 244] width 11 height 5
click at [334, 246] on b "cured" at bounding box center [339, 244] width 11 height 5
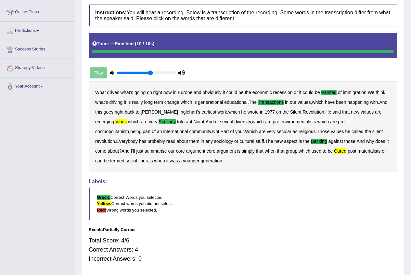
scroll to position [106, 0]
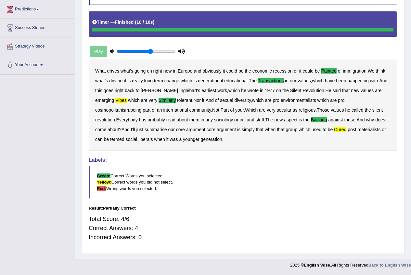
click at [115, 98] on b "vibes" at bounding box center [120, 100] width 11 height 5
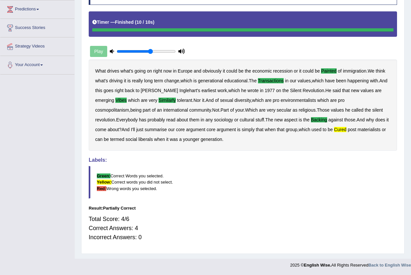
click at [115, 98] on b "vibes" at bounding box center [120, 100] width 11 height 5
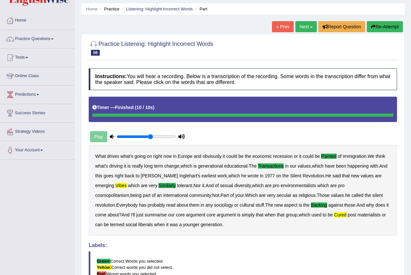
scroll to position [0, 0]
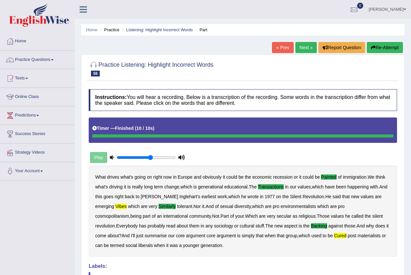
click at [300, 47] on link "Next »" at bounding box center [306, 47] width 21 height 11
drag, startPoint x: 300, startPoint y: 47, endPoint x: 291, endPoint y: 55, distance: 12.0
click at [300, 47] on link "Next »" at bounding box center [306, 47] width 21 height 11
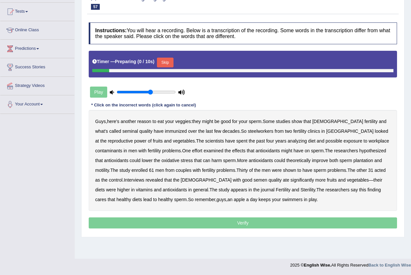
scroll to position [67, 0]
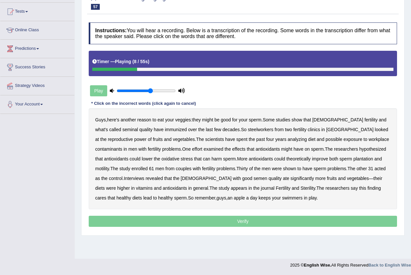
click at [165, 129] on b "immunized" at bounding box center [176, 129] width 22 height 5
click at [248, 130] on b "steelworkers" at bounding box center [261, 129] width 26 height 5
click at [354, 159] on b "plantation" at bounding box center [364, 158] width 20 height 5
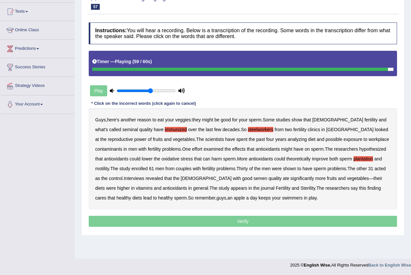
click at [282, 198] on b "swimmers" at bounding box center [292, 197] width 20 height 5
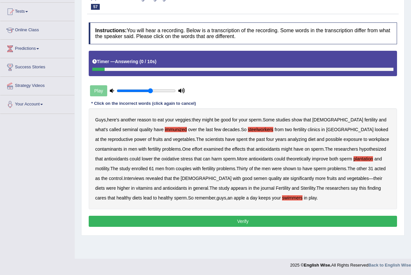
click at [282, 198] on b "swimmers" at bounding box center [292, 197] width 20 height 5
click at [176, 220] on button "Verify" at bounding box center [243, 221] width 309 height 11
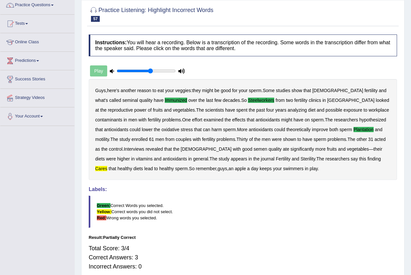
scroll to position [19, 0]
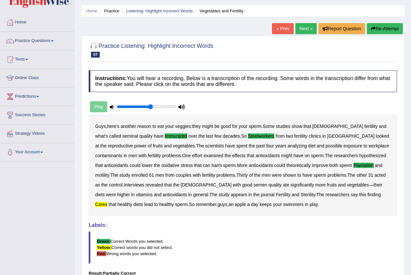
click at [107, 202] on b "cares" at bounding box center [101, 204] width 12 height 5
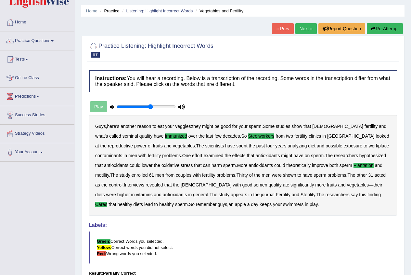
click at [107, 202] on b "cares" at bounding box center [101, 204] width 12 height 5
click at [307, 31] on link "Next »" at bounding box center [306, 28] width 21 height 11
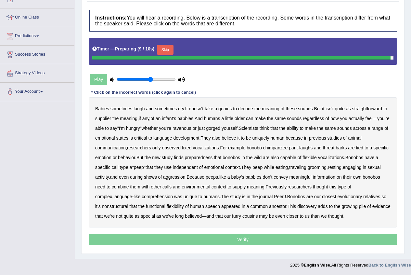
scroll to position [78, 0]
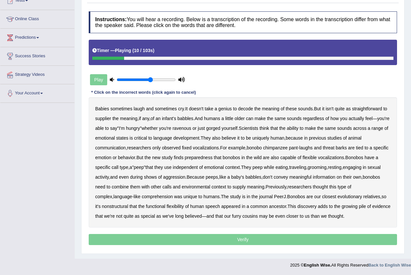
click at [102, 119] on b "supplier" at bounding box center [103, 118] width 16 height 5
click at [213, 158] on b "preparedness" at bounding box center [199, 157] width 28 height 5
click at [213, 156] on b "preparedness" at bounding box center [199, 157] width 28 height 5
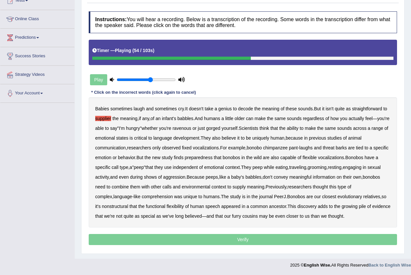
click at [213, 157] on b "preparedness" at bounding box center [199, 157] width 28 height 5
click at [120, 207] on b "nonstructural" at bounding box center [115, 206] width 26 height 5
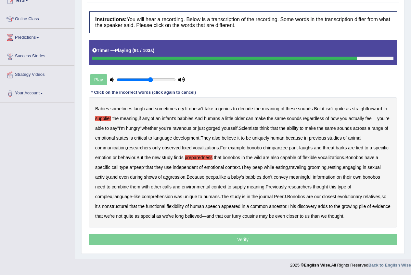
click at [121, 206] on b "nonstructural" at bounding box center [115, 206] width 26 height 5
click at [260, 239] on p "Verify" at bounding box center [243, 239] width 309 height 11
click at [260, 239] on button "Verify" at bounding box center [243, 239] width 309 height 11
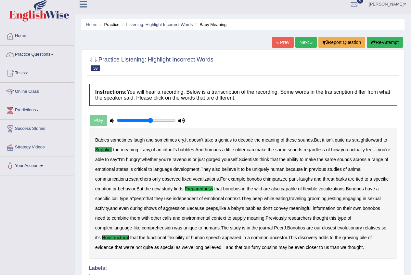
scroll to position [0, 0]
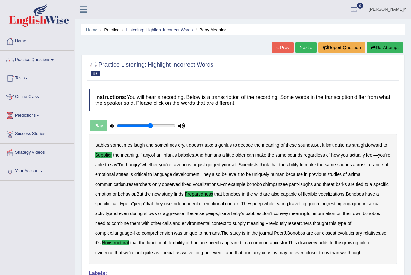
click at [298, 47] on link "Next »" at bounding box center [306, 47] width 21 height 11
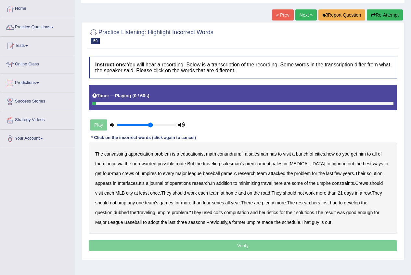
click at [118, 155] on b "canvassing" at bounding box center [115, 153] width 23 height 5
click at [124, 151] on b "canvassing" at bounding box center [115, 153] width 23 height 5
click at [125, 152] on b "canvassing" at bounding box center [115, 153] width 23 height 5
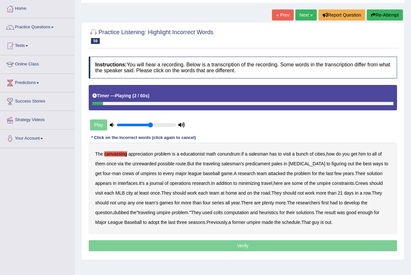
click at [125, 152] on b "canvassing" at bounding box center [115, 153] width 23 height 5
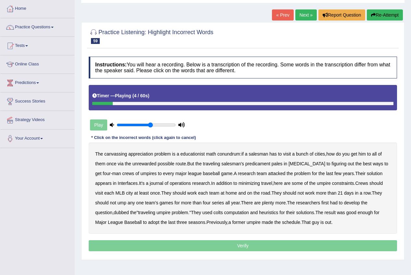
click at [122, 152] on b "canvassing" at bounding box center [115, 153] width 23 height 5
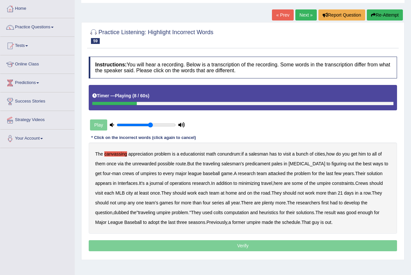
click at [147, 162] on b "unrewarded" at bounding box center [144, 163] width 24 height 5
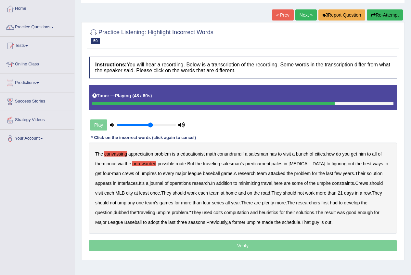
click at [214, 212] on b "colts" at bounding box center [218, 212] width 9 height 5
drag, startPoint x: 254, startPoint y: 246, endPoint x: 256, endPoint y: 243, distance: 4.2
click at [254, 246] on p "Verify" at bounding box center [243, 245] width 309 height 11
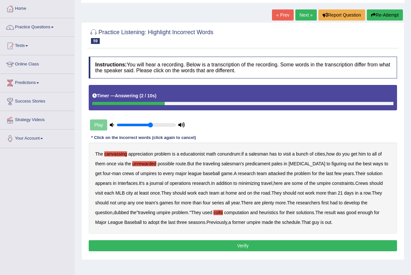
click at [169, 248] on button "Verify" at bounding box center [243, 245] width 309 height 11
click at [169, 248] on div "Home Practice Listening: Highlight Incorrect Words Operations Research « Prev N…" at bounding box center [243, 129] width 337 height 325
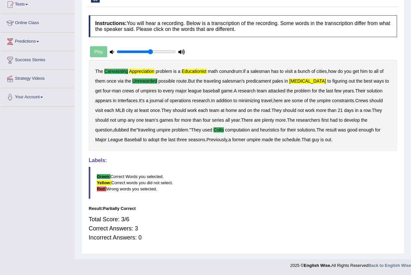
scroll to position [74, 0]
drag, startPoint x: 106, startPoint y: 53, endPoint x: 100, endPoint y: 53, distance: 5.9
click at [106, 53] on div "Play" at bounding box center [138, 51] width 98 height 16
click at [97, 53] on div "Play" at bounding box center [138, 51] width 98 height 16
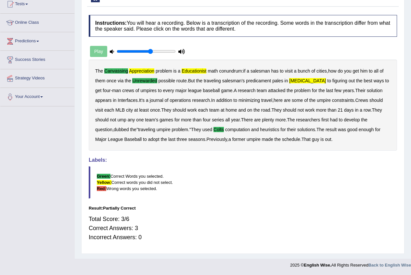
click at [101, 51] on div "Play" at bounding box center [138, 51] width 98 height 16
click at [103, 51] on div "Play" at bounding box center [138, 51] width 98 height 16
click at [179, 52] on icon at bounding box center [181, 51] width 7 height 4
drag, startPoint x: 152, startPoint y: 55, endPoint x: 161, endPoint y: 49, distance: 10.3
click at [153, 53] on div "Play" at bounding box center [138, 51] width 98 height 16
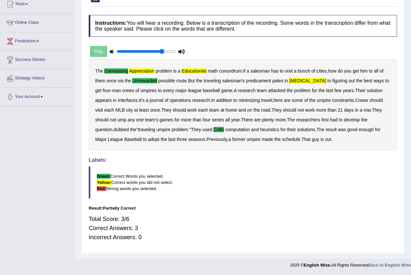
click at [161, 49] on input "range" at bounding box center [146, 51] width 59 height 5
click at [150, 51] on input "range" at bounding box center [146, 51] width 59 height 5
click at [137, 52] on input "range" at bounding box center [146, 51] width 59 height 5
type input "0.45"
click at [142, 52] on input "range" at bounding box center [146, 51] width 59 height 5
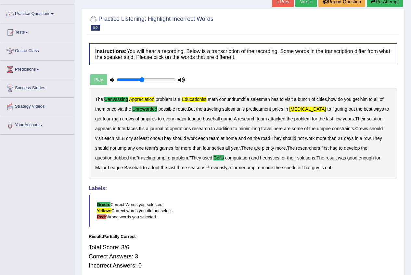
scroll to position [0, 0]
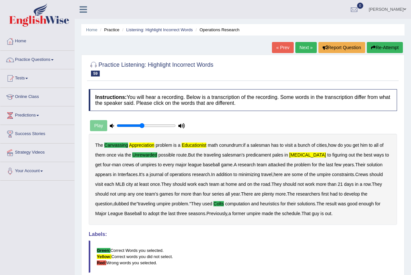
click at [296, 49] on link "Next »" at bounding box center [306, 47] width 21 height 11
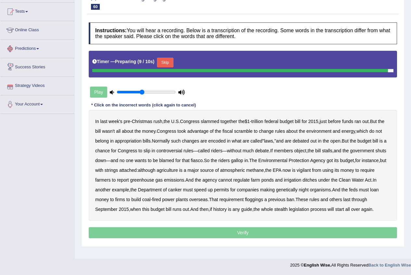
scroll to position [68, 0]
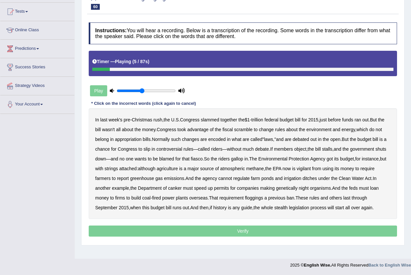
click at [275, 118] on b "federal" at bounding box center [272, 119] width 14 height 5
click at [260, 119] on b "trillion" at bounding box center [258, 119] width 12 height 5
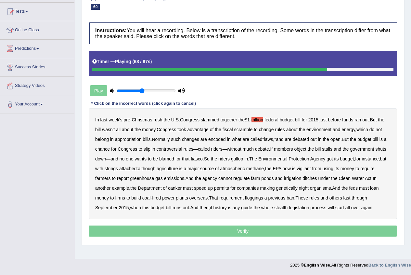
click at [309, 189] on b "night" at bounding box center [304, 187] width 10 height 5
click at [343, 189] on div "In last week's pre - Christmas rush , the U . S . Congress slammed together the…" at bounding box center [243, 163] width 309 height 111
click at [263, 197] on b "floggings" at bounding box center [254, 197] width 18 height 5
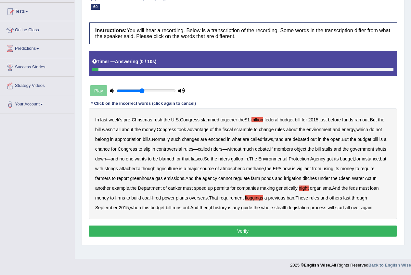
click at [213, 236] on button "Verify" at bounding box center [243, 230] width 309 height 11
click at [213, 241] on div "Home Practice Listening: Highlight Incorrect Words Budget Bill « Prev Next » Re…" at bounding box center [243, 95] width 337 height 325
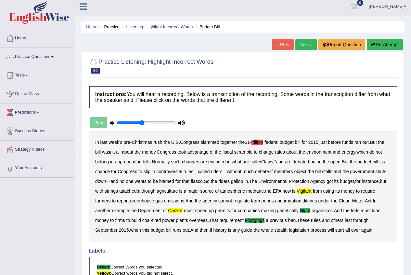
scroll to position [0, 0]
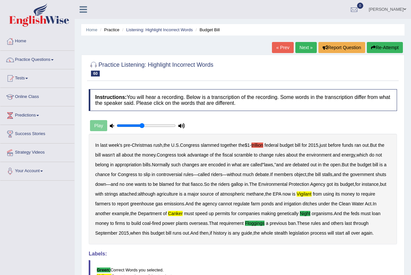
click at [379, 49] on button "Re-Attempt" at bounding box center [385, 47] width 36 height 11
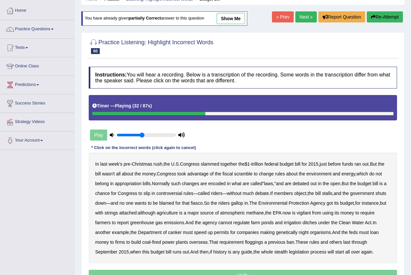
scroll to position [33, 0]
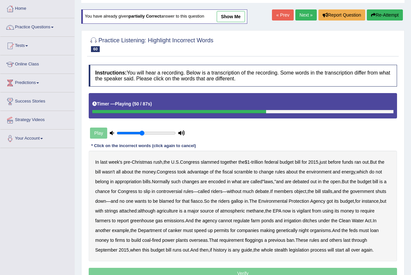
click at [311, 212] on b "vigilant" at bounding box center [304, 210] width 14 height 5
click at [213, 226] on div "In last week's pre - Christmas rush , the U . S . Congress slammed together the…" at bounding box center [243, 206] width 309 height 111
click at [182, 229] on b "canker" at bounding box center [175, 230] width 14 height 5
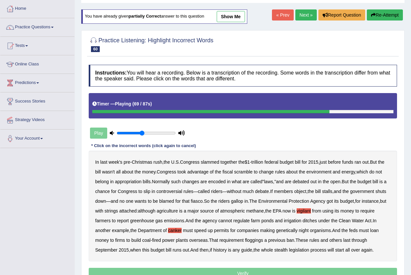
click at [309, 230] on b "night" at bounding box center [304, 230] width 10 height 5
click at [309, 231] on b "night" at bounding box center [304, 230] width 10 height 5
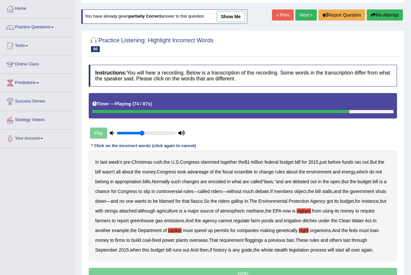
click at [263, 242] on b "floggings" at bounding box center [254, 239] width 18 height 5
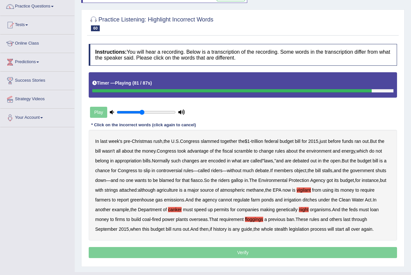
scroll to position [65, 0]
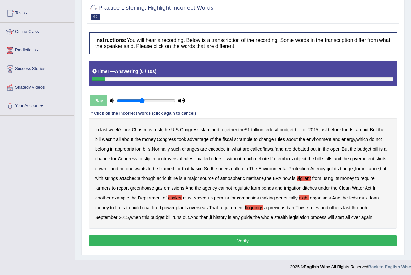
click at [249, 246] on button "Verify" at bounding box center [243, 240] width 309 height 11
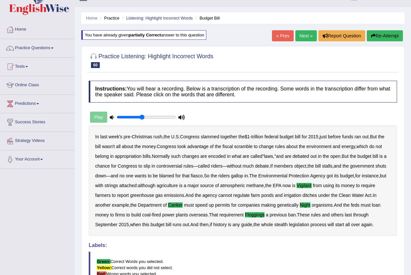
scroll to position [0, 0]
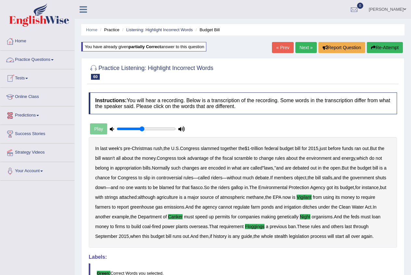
click at [24, 60] on link "Practice Questions" at bounding box center [37, 59] width 74 height 16
click at [39, 61] on link "Practice Questions" at bounding box center [37, 59] width 74 height 16
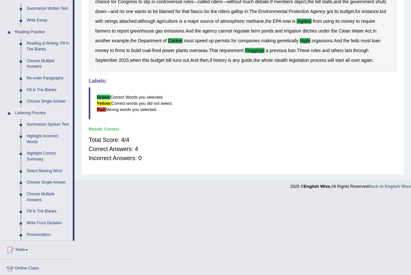
scroll to position [195, 0]
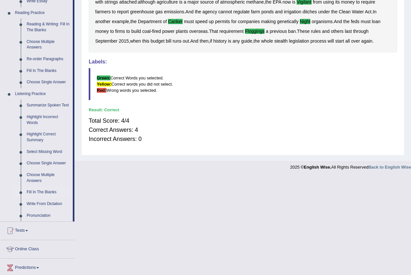
click at [39, 188] on link "Fill In The Blanks" at bounding box center [48, 192] width 49 height 12
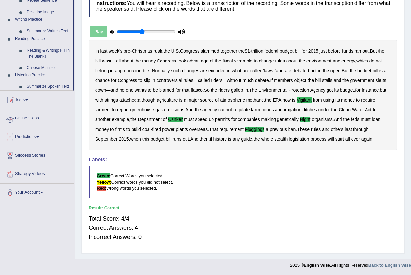
scroll to position [107, 0]
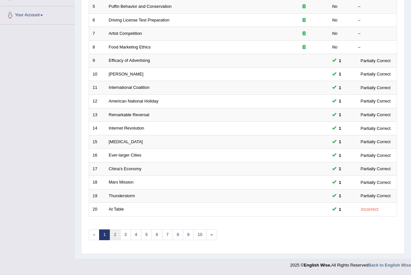
click at [118, 237] on link "2" at bounding box center [115, 234] width 11 height 11
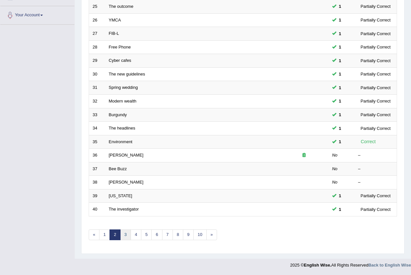
click at [128, 235] on link "3" at bounding box center [125, 234] width 11 height 11
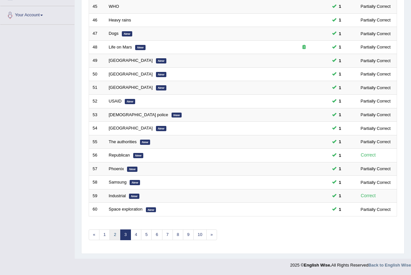
scroll to position [156, 0]
click at [133, 233] on link "4" at bounding box center [136, 234] width 11 height 11
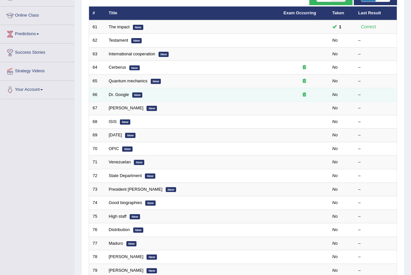
scroll to position [65, 0]
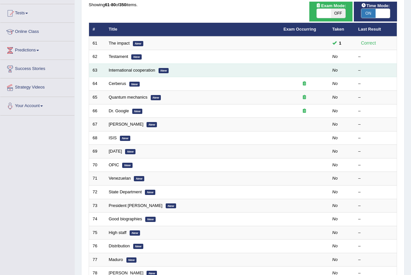
click at [114, 64] on td "International cooperation New" at bounding box center [192, 70] width 175 height 14
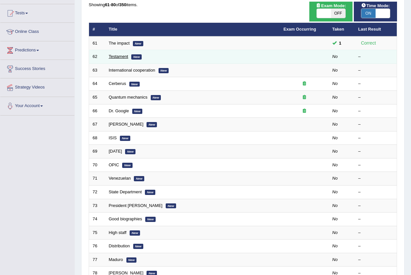
click at [118, 55] on link "Testament" at bounding box center [119, 56] width 20 height 5
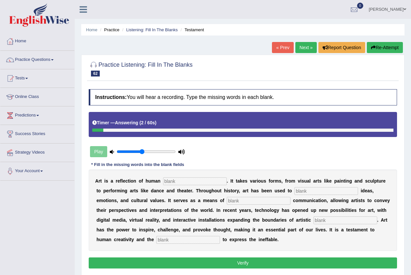
click at [170, 188] on b "n" at bounding box center [170, 190] width 3 height 5
click at [178, 183] on input "text" at bounding box center [195, 181] width 64 height 8
click at [177, 182] on input "exprections" at bounding box center [195, 181] width 64 height 8
click at [178, 181] on input "exprections" at bounding box center [195, 181] width 64 height 8
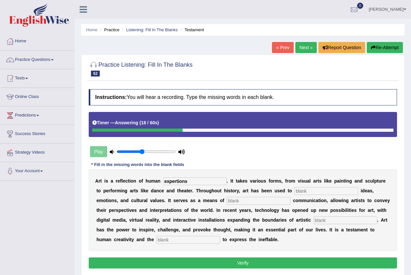
type input "expertions"
click at [296, 193] on input "text" at bounding box center [327, 191] width 64 height 8
type input "communicate"
click at [257, 200] on input "text" at bounding box center [259, 201] width 64 height 8
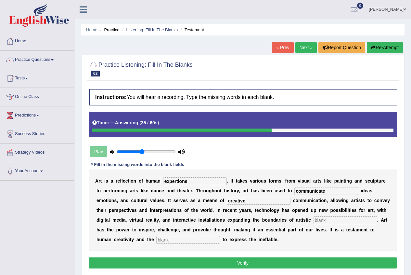
type input "creative"
click at [357, 221] on input "text" at bounding box center [346, 220] width 64 height 8
type input "exploration"
click at [204, 238] on input "text" at bounding box center [188, 240] width 64 height 8
type input "desire"
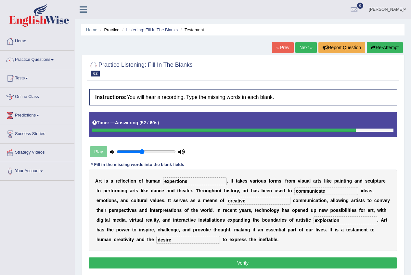
click at [172, 181] on input "expertions" at bounding box center [195, 181] width 64 height 8
click at [176, 183] on input "expertions" at bounding box center [195, 181] width 64 height 8
click at [175, 183] on input "expertions" at bounding box center [195, 181] width 64 height 8
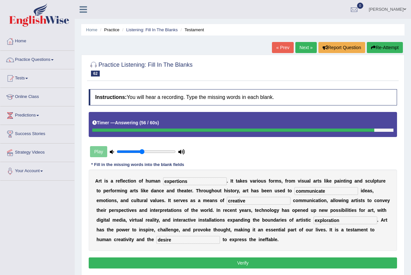
click at [181, 183] on input "expertions" at bounding box center [195, 181] width 64 height 8
click at [189, 183] on input "expertions" at bounding box center [195, 181] width 64 height 8
click at [179, 183] on input "expertions" at bounding box center [195, 181] width 64 height 8
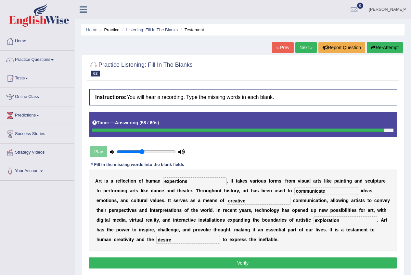
drag, startPoint x: 179, startPoint y: 183, endPoint x: 176, endPoint y: 183, distance: 3.6
click at [179, 183] on input "expertions" at bounding box center [195, 181] width 64 height 8
click at [176, 183] on input "expertions" at bounding box center [195, 181] width 64 height 8
click at [175, 184] on input "expertions" at bounding box center [195, 181] width 64 height 8
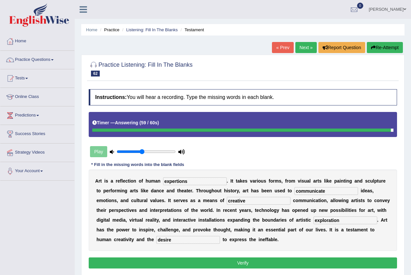
click at [175, 184] on input "expertions" at bounding box center [195, 181] width 64 height 8
click at [170, 180] on input "expertions" at bounding box center [195, 181] width 64 height 8
drag, startPoint x: 170, startPoint y: 180, endPoint x: 175, endPoint y: 180, distance: 4.2
click at [171, 180] on input "expertions" at bounding box center [195, 181] width 64 height 8
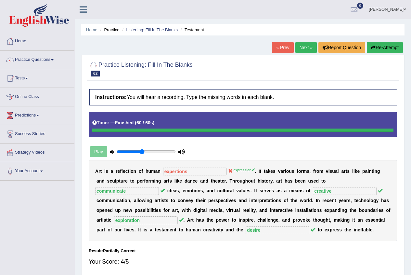
click at [195, 162] on div "A r t i s a r e f l e c t i o n o f h u m a n expertions expression . I t t a k…" at bounding box center [243, 200] width 309 height 81
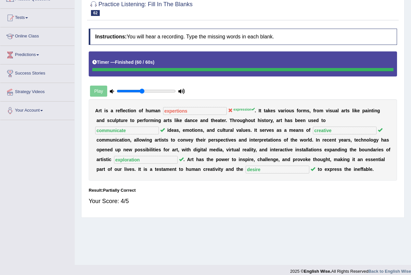
scroll to position [65, 0]
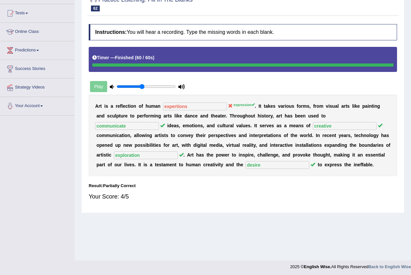
click at [187, 190] on div "Your Score: 4/5" at bounding box center [243, 197] width 309 height 16
click at [188, 111] on div "A r t i s a r e f l e c t i o n o f h u m a n expertions expression . I t t a k…" at bounding box center [243, 135] width 309 height 81
drag, startPoint x: 188, startPoint y: 111, endPoint x: 183, endPoint y: 110, distance: 4.9
click at [187, 111] on div "A r t i s a r e f l e c t i o n o f h u m a n expertions expression . I t t a k…" at bounding box center [243, 135] width 309 height 81
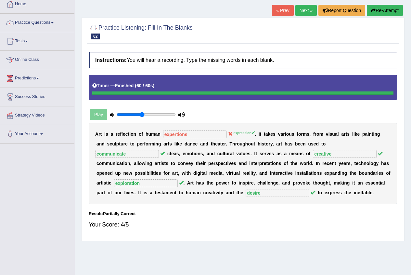
scroll to position [0, 0]
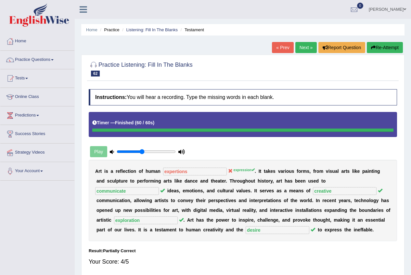
click at [300, 45] on link "Next »" at bounding box center [306, 47] width 21 height 11
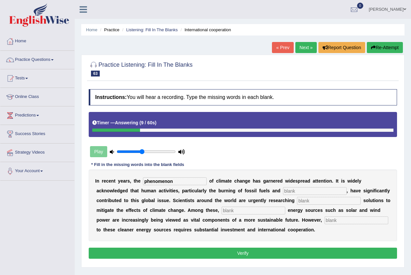
type input "phenomenon"
click at [306, 193] on input "text" at bounding box center [315, 191] width 64 height 8
type input "deforestation"
click at [308, 201] on input "text" at bounding box center [329, 201] width 64 height 8
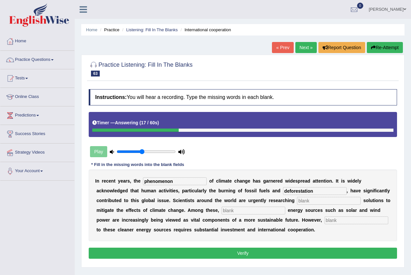
click at [308, 201] on input "text" at bounding box center [329, 201] width 64 height 8
type input "sustaining"
click at [259, 214] on input "text" at bounding box center [254, 210] width 64 height 8
type input "renewable"
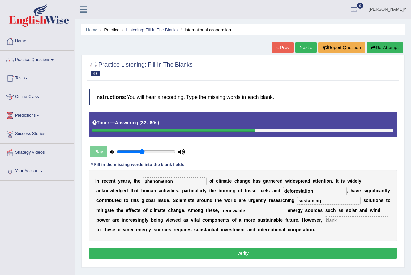
click at [338, 221] on input "text" at bounding box center [357, 220] width 64 height 8
click at [338, 221] on input "transitining" at bounding box center [357, 220] width 64 height 8
click at [341, 222] on input "transitining" at bounding box center [357, 220] width 64 height 8
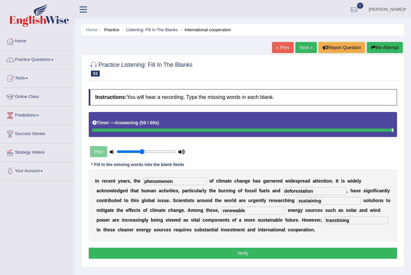
type input "transtining"
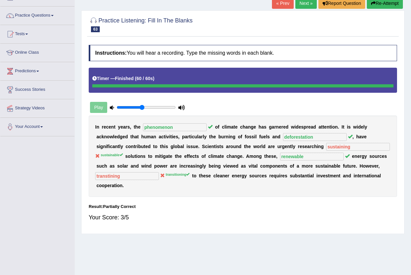
scroll to position [33, 0]
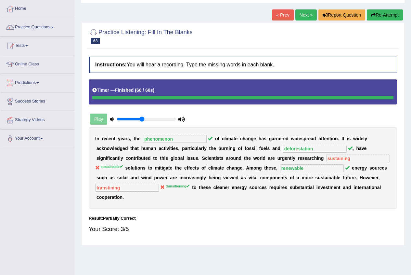
click at [296, 13] on link "Next »" at bounding box center [306, 14] width 21 height 11
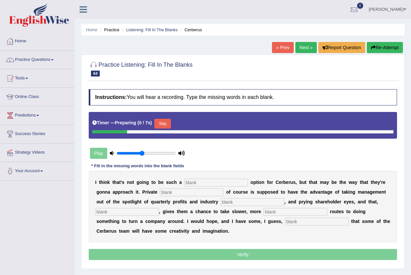
click at [196, 186] on input "text" at bounding box center [216, 182] width 64 height 8
drag, startPoint x: 0, startPoint y: 0, endPoint x: 197, endPoint y: 185, distance: 270.5
click at [196, 186] on input "text" at bounding box center [216, 182] width 64 height 8
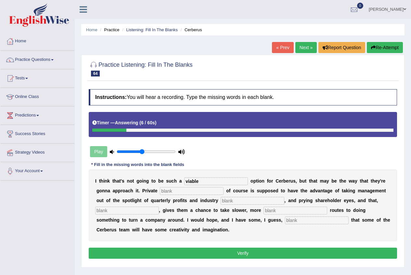
type input "viable"
click at [207, 192] on input "text" at bounding box center [192, 191] width 64 height 8
type input "equity"
click at [254, 203] on input "text" at bounding box center [253, 201] width 64 height 8
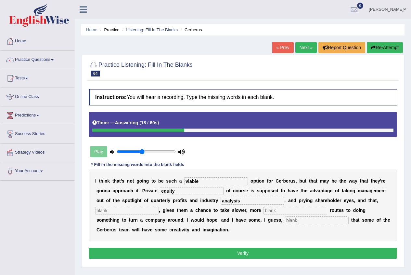
type input "analysis"
click at [160, 211] on b "," at bounding box center [159, 209] width 1 height 5
click at [145, 210] on input "text" at bounding box center [127, 210] width 64 height 8
type input "hypothetically"
click at [298, 216] on input "text" at bounding box center [317, 220] width 64 height 8
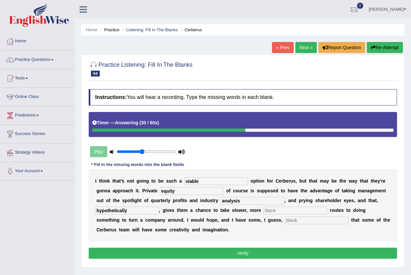
click at [298, 216] on input "text" at bounding box center [317, 220] width 64 height 8
type input "optizism"
click at [270, 211] on input "text" at bounding box center [296, 210] width 64 height 8
type input "compitative"
click at [252, 252] on button "Verify" at bounding box center [243, 252] width 309 height 11
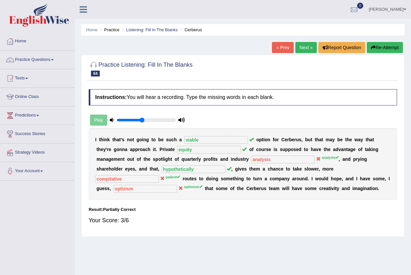
click at [309, 52] on link "Next »" at bounding box center [306, 47] width 21 height 11
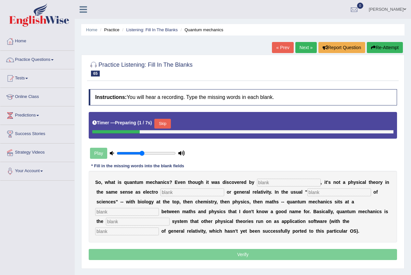
click at [264, 181] on input "text" at bounding box center [289, 182] width 64 height 8
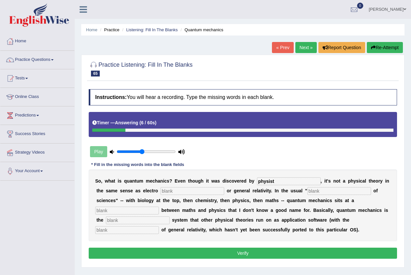
type input "physist"
click at [183, 191] on input "text" at bounding box center [193, 191] width 64 height 8
drag, startPoint x: 183, startPoint y: 191, endPoint x: 187, endPoint y: 191, distance: 3.6
click at [183, 191] on input "text" at bounding box center [193, 191] width 64 height 8
type input "magnatism"
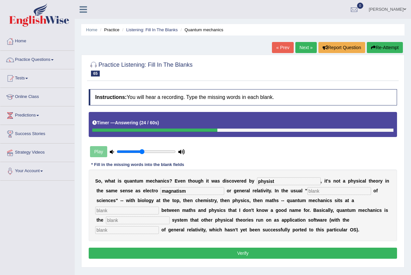
click at [323, 193] on input "text" at bounding box center [340, 191] width 64 height 8
type input "hyrachy"
click at [318, 193] on input "hyrachy" at bounding box center [340, 191] width 64 height 8
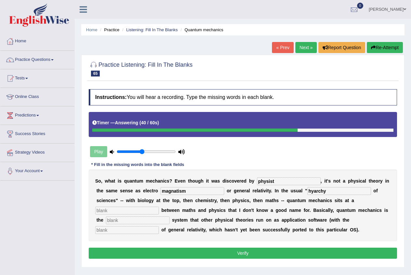
type input "hyarchy"
click at [138, 213] on input "text" at bounding box center [127, 210] width 64 height 8
type input "level"
click at [147, 219] on input "text" at bounding box center [138, 220] width 64 height 8
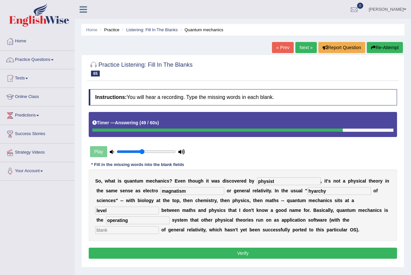
type input "operating"
click at [138, 232] on input "text" at bounding box center [127, 230] width 64 height 8
type input "exception"
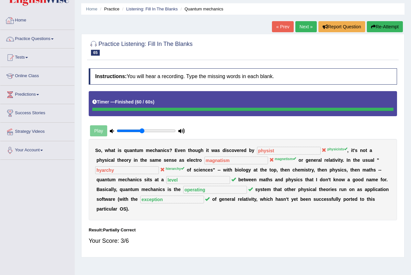
scroll to position [33, 0]
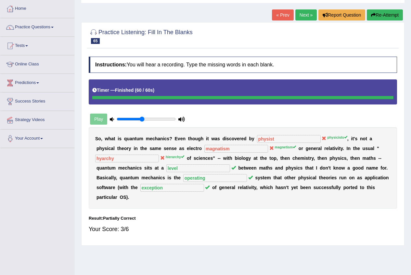
click at [302, 17] on link "Next »" at bounding box center [306, 14] width 21 height 11
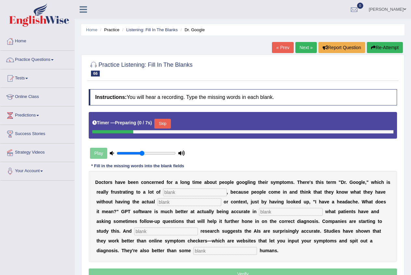
click at [171, 191] on input "text" at bounding box center [195, 192] width 64 height 8
click at [171, 193] on input "text" at bounding box center [195, 192] width 64 height 8
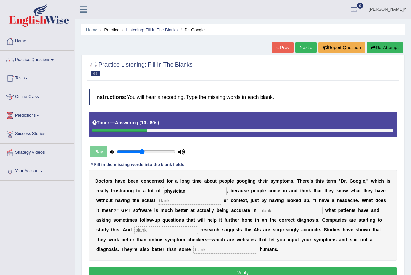
type input "physician"
click at [216, 202] on input "text" at bounding box center [190, 201] width 64 height 8
type input "emputies"
click at [168, 201] on input "emputies" at bounding box center [190, 201] width 64 height 8
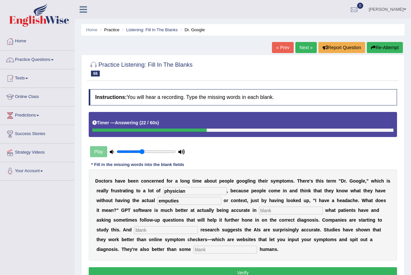
click at [168, 201] on input "emputies" at bounding box center [190, 201] width 64 height 8
click at [165, 202] on input "emputies" at bounding box center [190, 201] width 64 height 8
type input "exputies"
click at [287, 208] on input "text" at bounding box center [291, 210] width 64 height 8
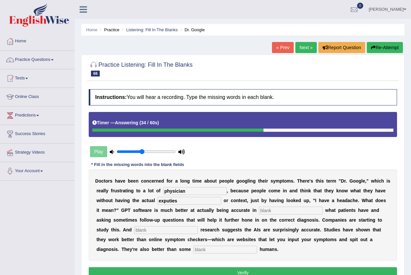
click at [287, 208] on input "text" at bounding box center [291, 210] width 64 height 8
type input "determining"
click at [165, 234] on div "D o c t o r s h a v e b e e n c o n c e r n e d f o r a l o n g t i m e a b o u…" at bounding box center [243, 214] width 309 height 91
drag, startPoint x: 159, startPoint y: 231, endPoint x: 163, endPoint y: 232, distance: 4.2
click at [160, 231] on input "text" at bounding box center [166, 230] width 64 height 8
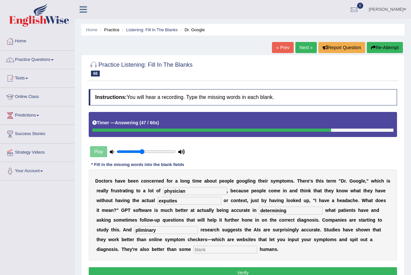
type input "pliminary"
drag, startPoint x: 200, startPoint y: 255, endPoint x: 202, endPoint y: 251, distance: 3.9
click at [201, 252] on div "D o c t o r s h a v e b e e n c o n c e r n e d f o r a l o n g t i m e a b o u…" at bounding box center [243, 214] width 309 height 91
click at [201, 252] on input "text" at bounding box center [225, 249] width 64 height 8
click at [202, 251] on input "text" at bounding box center [225, 249] width 64 height 8
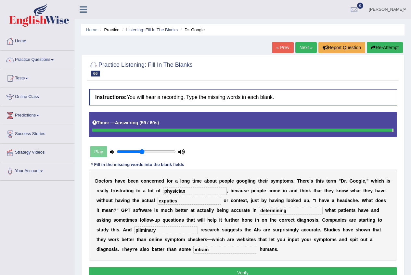
type input "intrain"
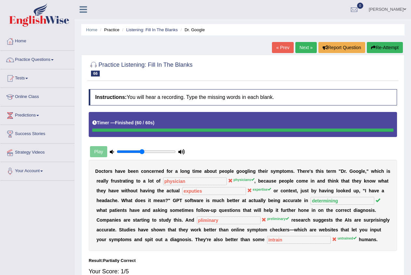
click at [305, 46] on link "Next »" at bounding box center [306, 47] width 21 height 11
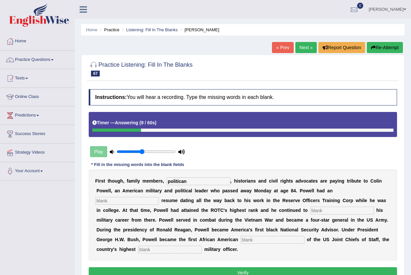
click at [182, 182] on input "politican" at bounding box center [199, 181] width 64 height 8
type input "politician"
click at [142, 206] on div "F i r s t t h o u g h , f a m i l y m e m b e r s , politician , h i s t o r i …" at bounding box center [243, 214] width 309 height 91
click at [129, 203] on input "text" at bounding box center [127, 201] width 64 height 8
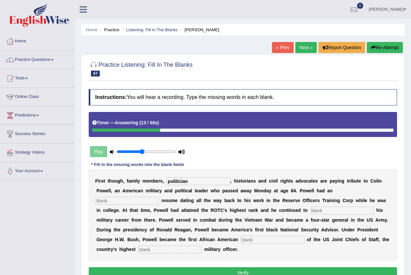
click at [129, 203] on input "text" at bounding box center [127, 201] width 64 height 8
type input "extraordinary"
click at [340, 210] on input "text" at bounding box center [342, 210] width 64 height 8
type input "advance"
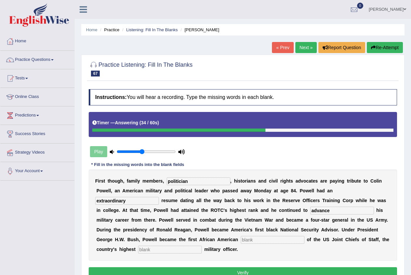
click at [287, 244] on div "F i r s t t h o u g h , f a m i l y m e m b e r s , politician , h i s t o r i …" at bounding box center [243, 214] width 309 height 91
click at [287, 239] on input "text" at bounding box center [273, 240] width 64 height 8
type input "chairman"
click at [185, 252] on input "text" at bounding box center [170, 249] width 64 height 8
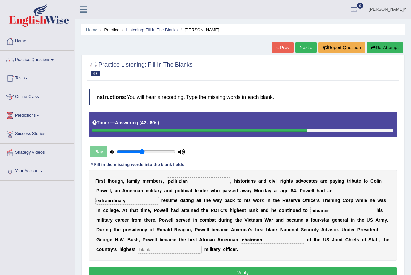
click at [185, 252] on input "text" at bounding box center [170, 249] width 64 height 8
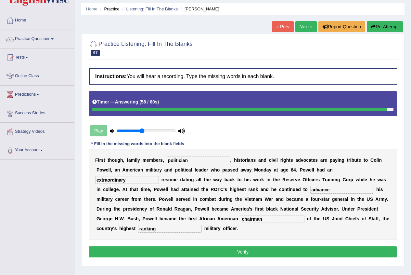
scroll to position [33, 0]
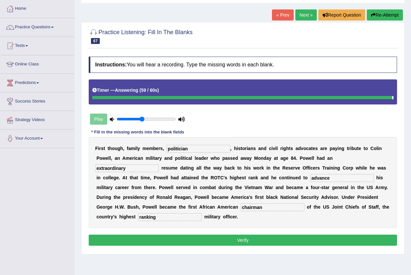
type input "ranking"
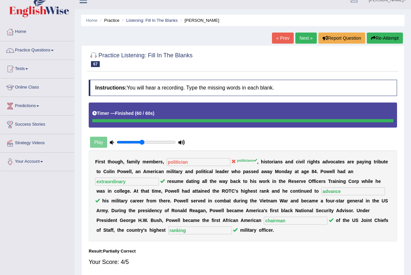
scroll to position [0, 0]
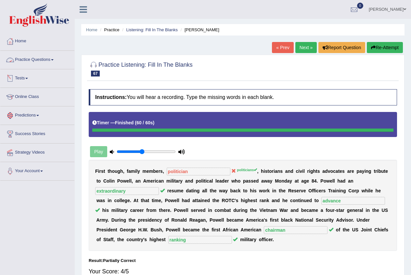
click at [42, 55] on link "Practice Questions" at bounding box center [37, 59] width 74 height 16
click at [41, 56] on link "Practice Questions" at bounding box center [37, 59] width 74 height 16
click at [60, 62] on link "Practice Questions" at bounding box center [37, 59] width 74 height 16
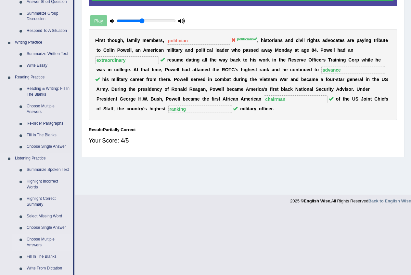
scroll to position [163, 0]
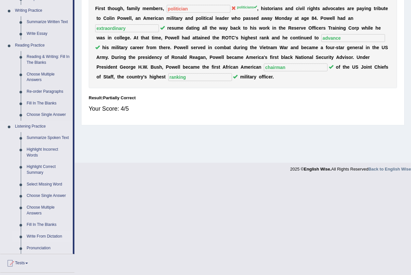
click at [34, 234] on link "Write From Dictation" at bounding box center [48, 237] width 49 height 12
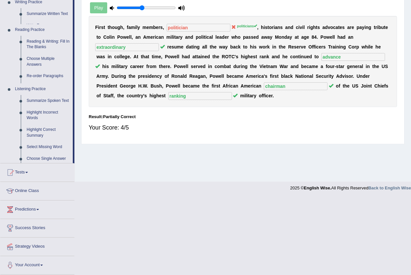
scroll to position [67, 0]
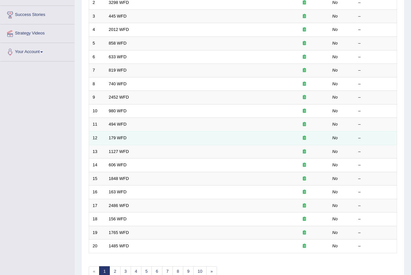
scroll to position [156, 0]
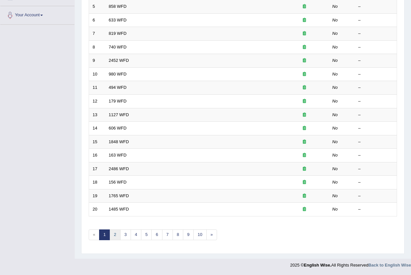
click at [116, 233] on link "2" at bounding box center [115, 234] width 11 height 11
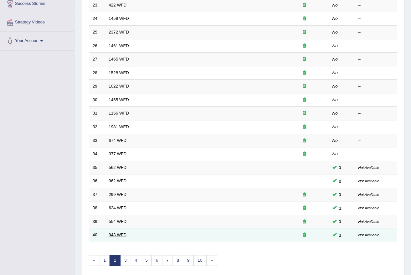
scroll to position [156, 0]
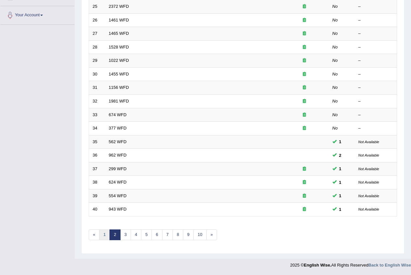
click at [101, 237] on link "1" at bounding box center [104, 234] width 11 height 11
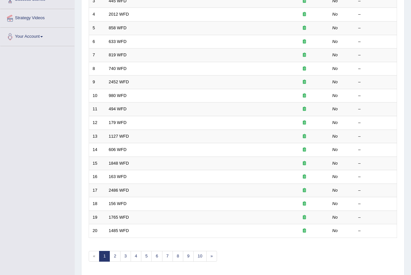
scroll to position [156, 0]
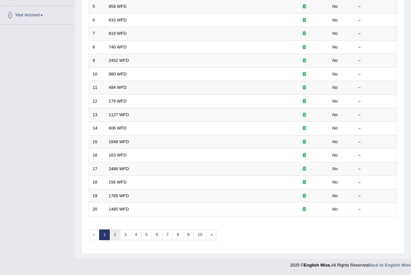
drag, startPoint x: 114, startPoint y: 235, endPoint x: 115, endPoint y: 231, distance: 4.6
click at [114, 235] on link "2" at bounding box center [115, 234] width 11 height 11
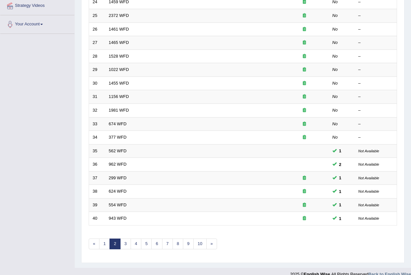
scroll to position [156, 0]
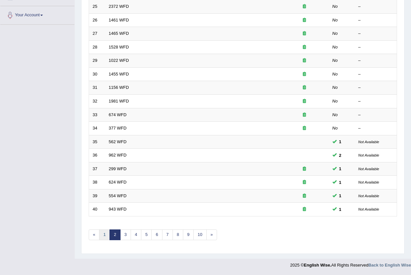
click at [106, 232] on link "1" at bounding box center [104, 234] width 11 height 11
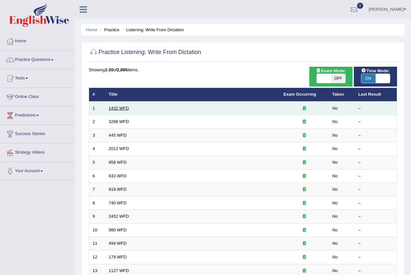
click at [119, 108] on link "1432 WFD" at bounding box center [119, 108] width 20 height 5
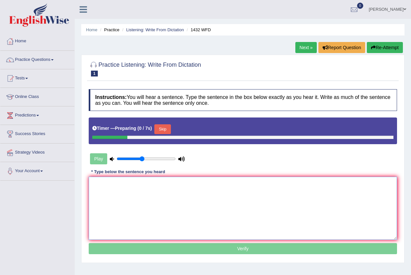
click at [121, 209] on textarea at bounding box center [243, 208] width 309 height 63
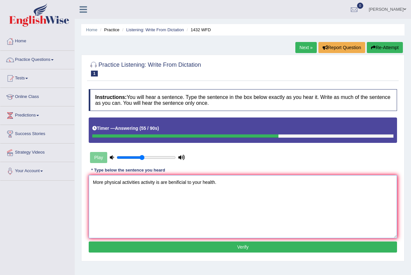
click at [201, 181] on textarea "More physical activities activity is are benificial to your health." at bounding box center [243, 206] width 309 height 63
type textarea "More physical activities activity is are benificial to your our health."
click at [200, 245] on button "Verify" at bounding box center [243, 246] width 309 height 11
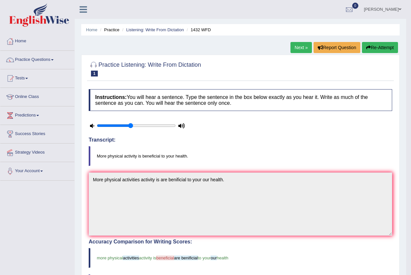
click at [301, 47] on link "Next »" at bounding box center [301, 47] width 21 height 11
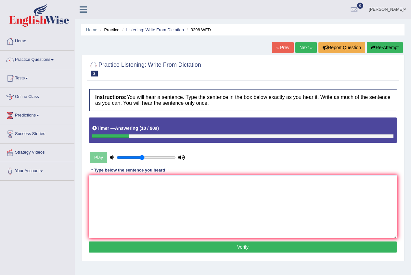
click at [177, 203] on textarea at bounding box center [243, 206] width 309 height 63
type textarea "a"
click at [190, 180] on textarea "Animal behaviour are more similar to our human aspects." at bounding box center [243, 206] width 309 height 63
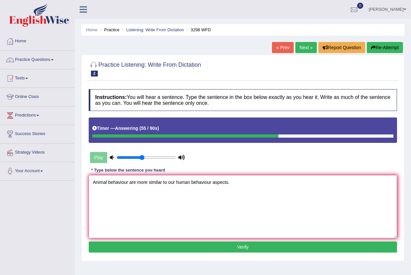
type textarea "Animal behaviour are more similar to our human behaviour aspects."
click at [203, 242] on button "Verify" at bounding box center [243, 246] width 309 height 11
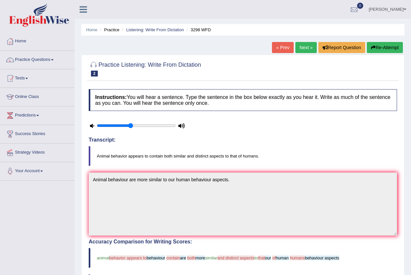
click at [303, 50] on link "Next »" at bounding box center [306, 47] width 21 height 11
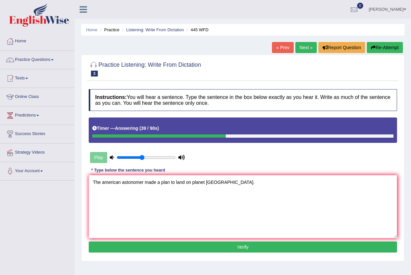
click at [145, 184] on textarea "The american astonomer made a plan to land on planet [GEOGRAPHIC_DATA]." at bounding box center [243, 206] width 309 height 63
click at [152, 183] on textarea "The american astonomer astaronomer made a plan to land on planet [GEOGRAPHIC_DA…" at bounding box center [243, 206] width 309 height 63
click at [152, 183] on textarea "The american astonomer astaronomer made a plan to land on planet mars." at bounding box center [243, 206] width 309 height 63
click at [169, 186] on textarea "The american astonomer astaronomer made a plan to land on planet mars." at bounding box center [243, 206] width 309 height 63
click at [172, 182] on textarea "The american astonomer astaronomer made a plan to land on planet mars." at bounding box center [243, 206] width 309 height 63
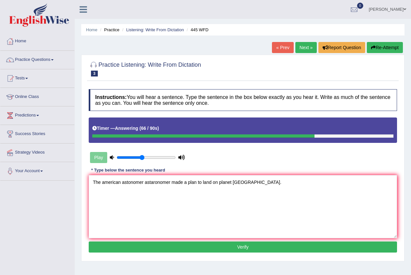
click at [172, 182] on textarea "The american astonomer astaronomer made a plan to land on planet mars." at bounding box center [243, 206] width 309 height 63
drag, startPoint x: 168, startPoint y: 184, endPoint x: 173, endPoint y: 179, distance: 6.7
click at [172, 179] on textarea "The american astonomer astaronomer made a plan to land on planet mars." at bounding box center [243, 206] width 309 height 63
click at [173, 179] on textarea "The american astonomer astaronomer made a plan to land on planet mars." at bounding box center [243, 206] width 309 height 63
click at [173, 182] on textarea "The american astonomer astaronomer made a plan to land on planet mars." at bounding box center [243, 206] width 309 height 63
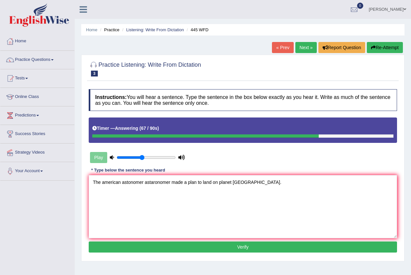
click at [173, 182] on textarea "The american astonomer astaronomer made a plan to land on planet mars." at bounding box center [243, 206] width 309 height 63
click at [171, 183] on textarea "The american astonomer astaronomer made a plan to land on planet mars." at bounding box center [243, 206] width 309 height 63
click at [269, 180] on textarea "The american astonomer astaronomer astaronomer made a plan to land on planet ma…" at bounding box center [243, 206] width 309 height 63
type textarea "The american astonomer astaronomer astaronomer made a plan to land on planet ma…"
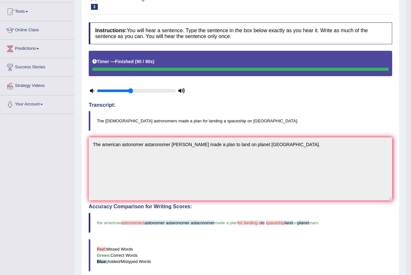
scroll to position [33, 0]
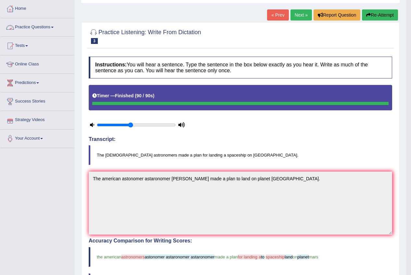
click at [299, 20] on link "Next »" at bounding box center [301, 14] width 21 height 11
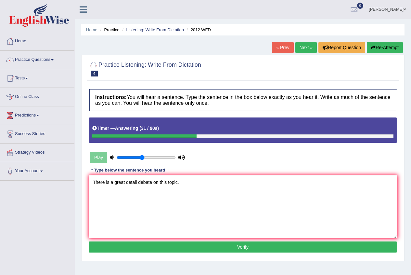
type textarea "There is a great detail debate on this topic."
click at [192, 252] on button "Verify" at bounding box center [243, 246] width 309 height 11
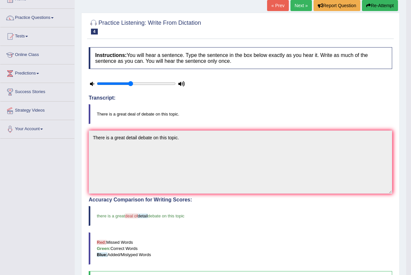
scroll to position [36, 0]
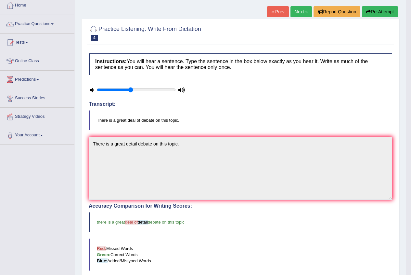
click at [294, 11] on link "Next »" at bounding box center [301, 11] width 21 height 11
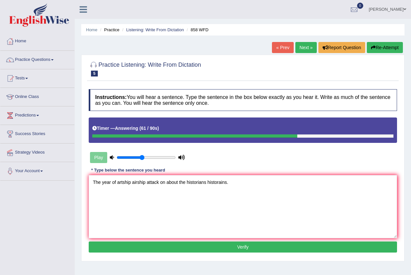
type textarea "The year of artship airship attack on about the historians historains."
click at [235, 248] on button "Verify" at bounding box center [243, 246] width 309 height 11
click at [235, 248] on div "Home Practice Listening: Write From Dictation 858 WFD « Prev Next » Report Ques…" at bounding box center [243, 162] width 337 height 325
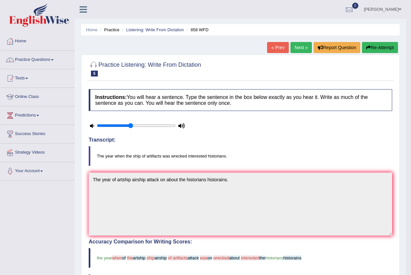
click at [298, 50] on link "Next »" at bounding box center [301, 47] width 21 height 11
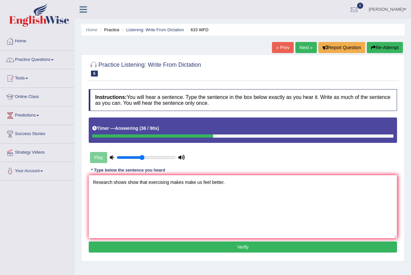
click at [170, 183] on textarea "Research shows show that exercising makes make us feel better." at bounding box center [243, 206] width 309 height 63
click at [171, 181] on textarea "Research shows show that exercising excersising makes make us feel better." at bounding box center [243, 206] width 309 height 63
click at [197, 186] on textarea "Research shows show that exercising excersising makes make us feel better." at bounding box center [243, 206] width 309 height 63
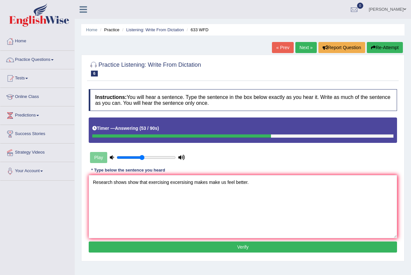
click at [193, 184] on textarea "Research shows show that exercising excersising makes make us feel better." at bounding box center [243, 206] width 309 height 63
click at [112, 181] on textarea "Research shows show that exercising excersising excercising makes make us feel …" at bounding box center [243, 206] width 309 height 63
type textarea "Research shows show that exercising excersising excercising makes make us feel …"
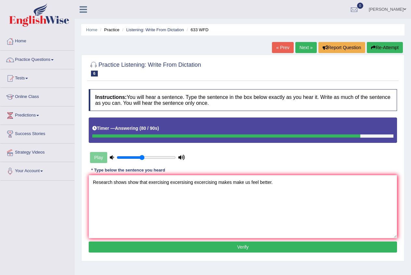
click at [120, 249] on button "Verify" at bounding box center [243, 246] width 309 height 11
click at [120, 249] on div "Home Practice Listening: Write From Dictation 633 WFD « Prev Next » Report Ques…" at bounding box center [243, 162] width 337 height 325
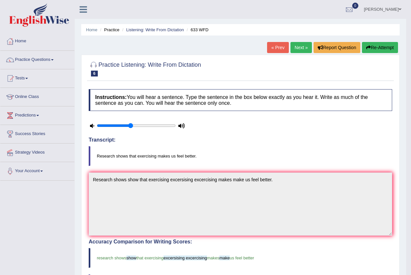
click at [298, 47] on link "Next »" at bounding box center [301, 47] width 21 height 11
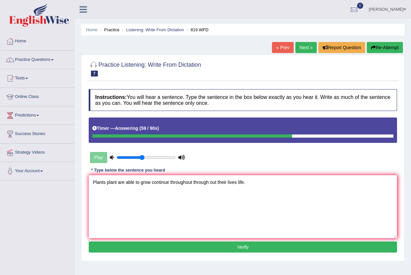
type textarea "Plants plant are able to grow continue throughout through out their lives life."
click at [149, 244] on button "Verify" at bounding box center [243, 246] width 309 height 11
click at [149, 244] on div "Home Practice Listening: Write From Dictation 819 WFD « Prev Next » Report Ques…" at bounding box center [243, 162] width 337 height 325
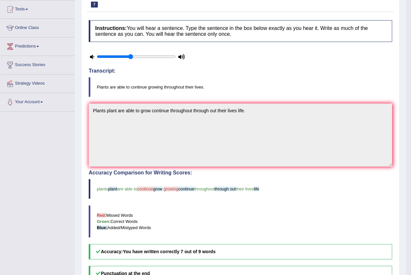
scroll to position [33, 0]
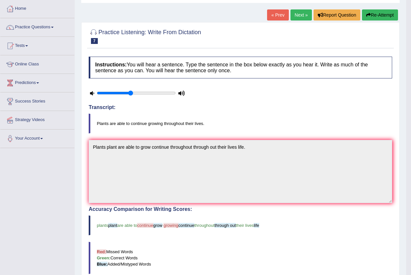
click at [301, 17] on link "Next »" at bounding box center [301, 14] width 21 height 11
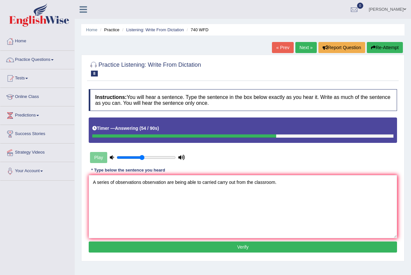
type textarea "A series of observations observation are being able to carried carry out from t…"
click at [136, 250] on button "Verify" at bounding box center [243, 246] width 309 height 11
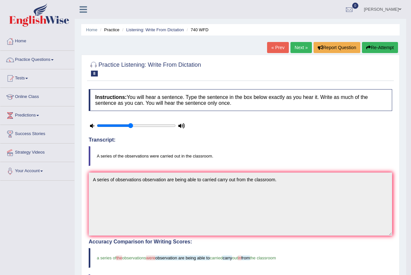
click at [300, 46] on link "Next »" at bounding box center [301, 47] width 21 height 11
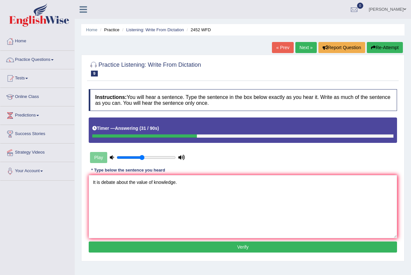
click at [100, 185] on textarea "It is debate about the value of knowledge." at bounding box center [243, 206] width 309 height 63
click at [150, 184] on textarea "It is a debate about the value of knowledge." at bounding box center [243, 206] width 309 height 63
click at [161, 180] on textarea "It is a debate about the value to of knowledge." at bounding box center [243, 206] width 309 height 63
click at [151, 181] on textarea "It is a debate about the value to knowledge." at bounding box center [243, 206] width 309 height 63
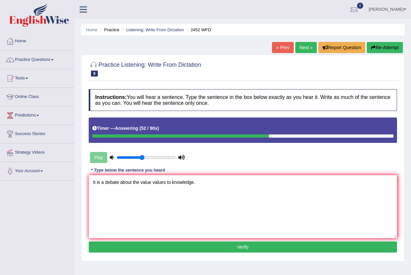
type textarea "It is a debate about the value values to knowledge."
click at [170, 244] on button "Verify" at bounding box center [243, 246] width 309 height 11
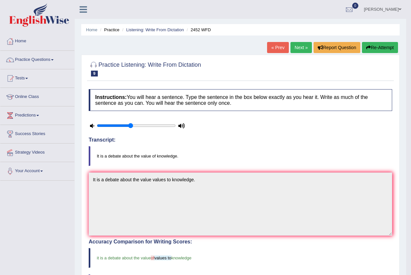
click at [298, 50] on link "Next »" at bounding box center [301, 47] width 21 height 11
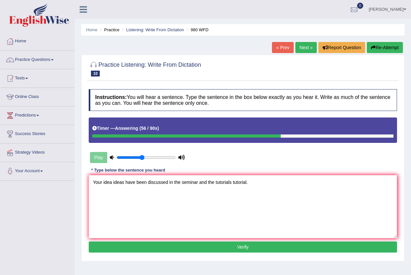
click at [198, 183] on textarea "Your idea ideas have been discussed in the seminar and the tutorials tutorial." at bounding box center [243, 206] width 309 height 63
type textarea "Your idea ideas have been discussed in the seminar saminer seminer and the tuto…"
click at [160, 243] on button "Verify" at bounding box center [243, 246] width 309 height 11
click at [160, 243] on div "Home Practice Listening: Write From Dictation 980 WFD « Prev Next » Report Ques…" at bounding box center [243, 162] width 337 height 325
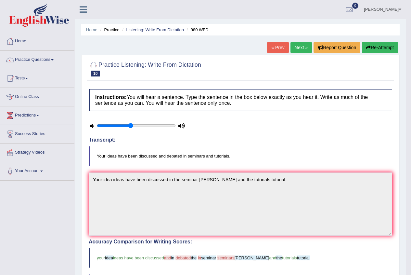
click at [294, 49] on link "Next »" at bounding box center [301, 47] width 21 height 11
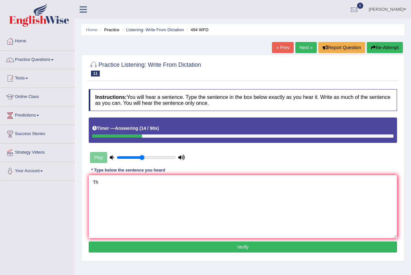
type textarea "T"
type textarea "The vocabulary is picular peiculat and jordan."
click at [196, 251] on button "Verify" at bounding box center [243, 246] width 309 height 11
click at [196, 251] on div "Home Practice Listening: Write From Dictation 494 WFD « Prev Next » Report Ques…" at bounding box center [243, 162] width 337 height 325
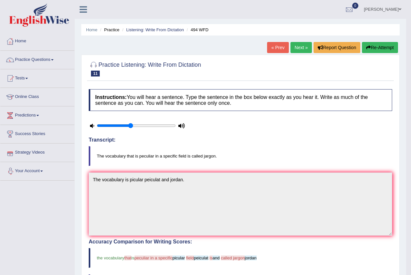
click at [302, 44] on link "Next »" at bounding box center [301, 47] width 21 height 11
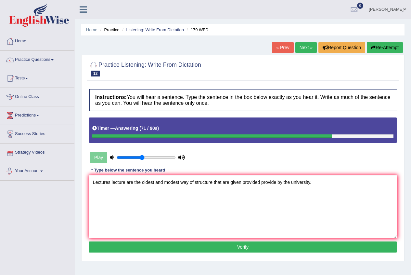
type textarea "Lectures lecture are the oldest and modest way of structure that are given prov…"
click at [207, 250] on button "Verify" at bounding box center [243, 246] width 309 height 11
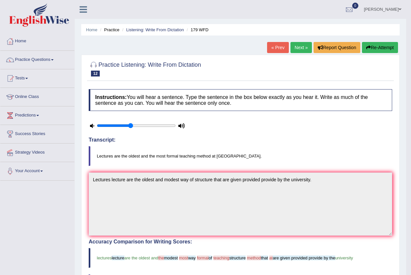
click at [302, 46] on link "Next »" at bounding box center [301, 47] width 21 height 11
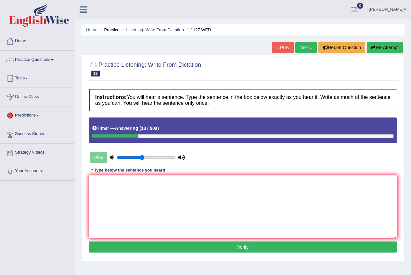
click at [129, 213] on textarea at bounding box center [243, 206] width 309 height 63
drag, startPoint x: 119, startPoint y: 199, endPoint x: 371, endPoint y: 229, distance: 253.4
click at [224, 265] on div "Home Practice Listening: Write From Dictation 1127 WFD « Prev Next » Report Que…" at bounding box center [243, 162] width 337 height 325
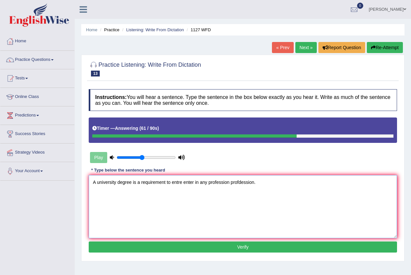
click at [242, 180] on textarea "A university degree is a requirement to entre enter in any profession profdessi…" at bounding box center [243, 206] width 309 height 63
click at [166, 184] on textarea "A university degree is a requirement to entre enter in any profession proffessi…" at bounding box center [243, 206] width 309 height 63
click at [179, 181] on textarea "A university degree is a requirement to entre enter in any profession proffessi…" at bounding box center [243, 206] width 309 height 63
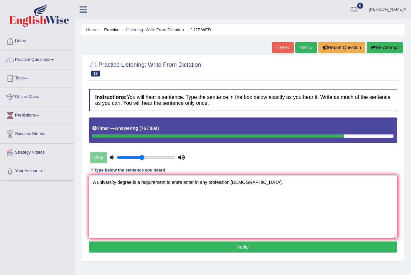
click at [180, 182] on textarea "A university degree is a requirement to entre enter in any profession proffessi…" at bounding box center [243, 206] width 309 height 63
click at [253, 182] on textarea "A university degree is a requirement to entire enter in any profession proffess…" at bounding box center [243, 206] width 309 height 63
drag, startPoint x: 253, startPoint y: 182, endPoint x: 258, endPoint y: 183, distance: 4.9
click at [254, 182] on textarea "A university degree is a requirement to entire enter in any profession proffess…" at bounding box center [243, 206] width 309 height 63
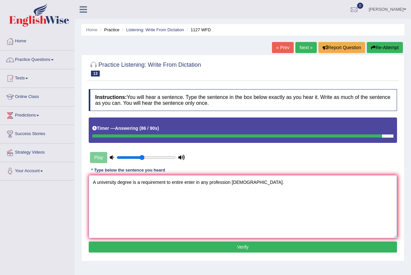
click at [256, 185] on textarea "A university degree is a requirement to entire enter in any profession proffess…" at bounding box center [243, 206] width 309 height 63
type textarea "A university degree is a requirement to entire enter in any profession proffess…"
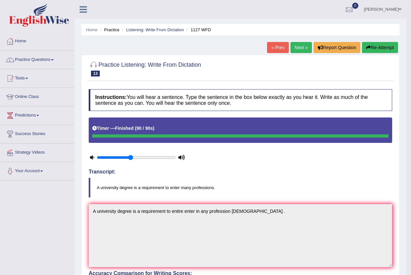
click at [297, 51] on link "Next »" at bounding box center [301, 47] width 21 height 11
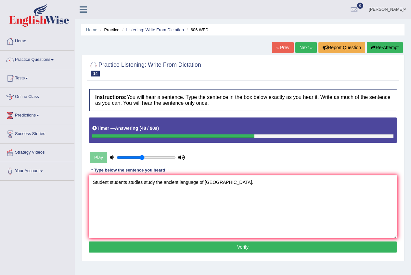
type textarea "Student students studies study the ancient language of greece."
click at [187, 245] on button "Verify" at bounding box center [243, 246] width 309 height 11
click at [187, 245] on div "Home Practice Listening: Write From Dictation 606 WFD « Prev Next » Report Ques…" at bounding box center [243, 162] width 337 height 325
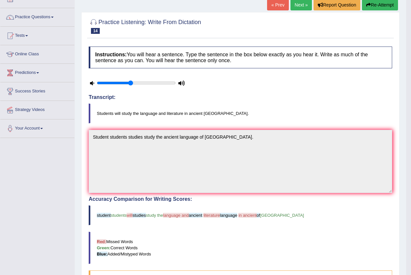
scroll to position [33, 0]
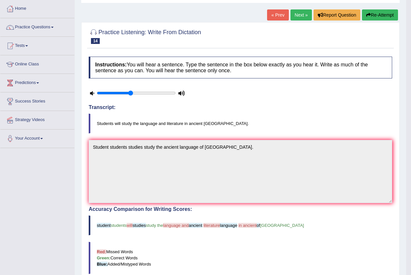
click at [301, 16] on link "Next »" at bounding box center [301, 14] width 21 height 11
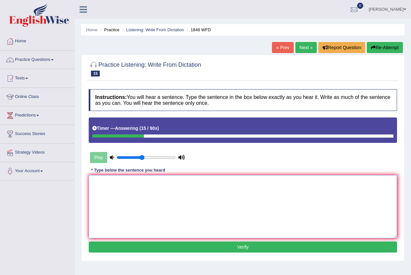
click at [167, 207] on textarea at bounding box center [243, 206] width 309 height 63
click at [128, 181] on textarea "Students student must qualify in the" at bounding box center [243, 206] width 309 height 63
drag, startPoint x: 160, startPoint y: 182, endPoint x: 149, endPoint y: 183, distance: 11.1
click at [149, 183] on textarea "Students student represent must qualify in the" at bounding box center [243, 206] width 309 height 63
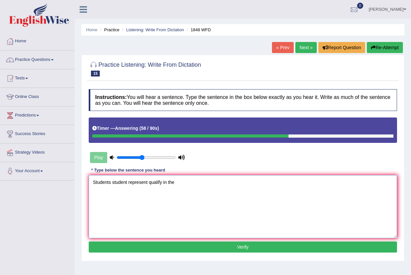
click at [128, 183] on textarea "Students student represent qualify in the" at bounding box center [243, 206] width 309 height 63
click at [159, 183] on textarea "Students student must represent qualify in the" at bounding box center [243, 206] width 309 height 63
click at [198, 180] on textarea "Students student must represent to qualify in the" at bounding box center [243, 206] width 309 height 63
type textarea "Students student must represent to qualify in the exams exam score."
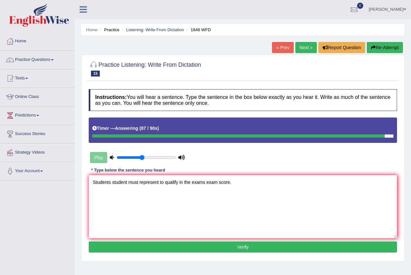
click at [225, 249] on button "Verify" at bounding box center [243, 246] width 309 height 11
click at [225, 249] on div "Home Practice Listening: Write From Dictation 1848 WFD « Prev Next » Report Que…" at bounding box center [243, 162] width 337 height 325
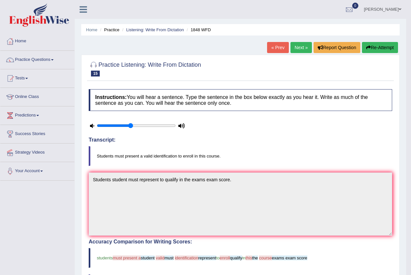
click at [304, 50] on link "Next »" at bounding box center [301, 47] width 21 height 11
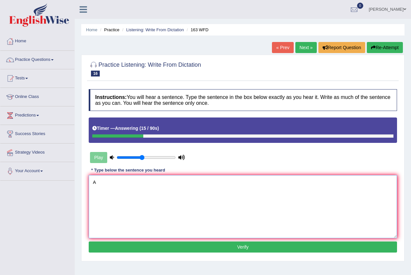
drag, startPoint x: 0, startPoint y: 107, endPoint x: 124, endPoint y: 208, distance: 159.5
click at [130, 209] on textarea "A" at bounding box center [243, 206] width 309 height 63
click at [111, 184] on textarea "A number of assignment will be submit submitted in the confrence." at bounding box center [243, 206] width 309 height 63
click at [114, 184] on textarea "A number of assignment will be submit submitted in the confrence." at bounding box center [243, 206] width 309 height 63
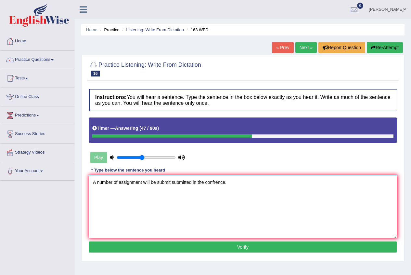
click at [114, 184] on textarea "A number of assignment will be submit submitted in the confrence." at bounding box center [243, 206] width 309 height 63
click at [113, 181] on textarea "A number of assignment will be submit submitted in the confrence." at bounding box center [243, 206] width 309 height 63
click at [115, 185] on textarea "A number of assignment will be submit submitted in the confrence." at bounding box center [243, 206] width 309 height 63
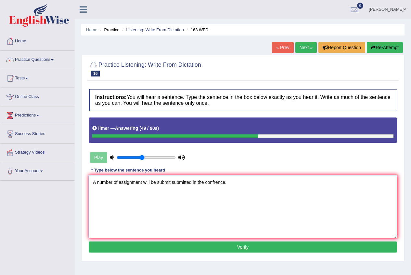
click at [115, 184] on textarea "A number of assignment will be submit submitted in the confrence." at bounding box center [243, 206] width 309 height 63
click at [112, 184] on textarea "A number of assignment will be submit submitted in the confrence." at bounding box center [243, 206] width 309 height 63
click at [160, 182] on textarea "A number numbers of assignment will be submit submitted in the confrence." at bounding box center [243, 206] width 309 height 63
click at [163, 183] on textarea "A number numbers of assignment will be submit submitted in the confrence." at bounding box center [243, 206] width 309 height 63
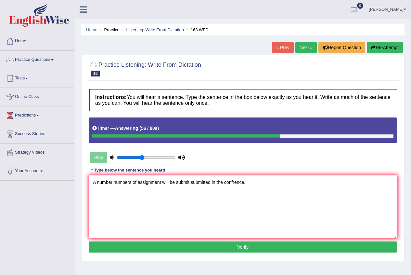
click at [163, 183] on textarea "A number numbers of assignment will be submit submitted in the confrence." at bounding box center [243, 206] width 309 height 63
click at [161, 180] on textarea "A number numbers of assignment will be submit submitted in the confrence." at bounding box center [243, 206] width 309 height 63
drag, startPoint x: 161, startPoint y: 180, endPoint x: 167, endPoint y: 192, distance: 13.1
click at [162, 182] on textarea "A number numbers of assignment will be submit submitted in the confrence." at bounding box center [243, 206] width 309 height 63
click at [163, 184] on textarea "A number numbers of assignment will be submit submitted in the confrence." at bounding box center [243, 206] width 309 height 63
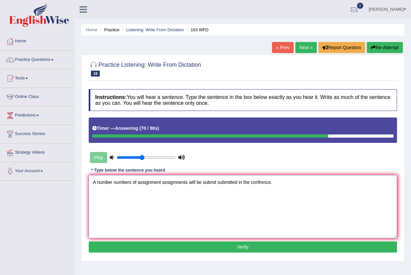
click at [180, 182] on textarea "A number numbers of assignment assigmnents will be submit submitted in the conf…" at bounding box center [243, 206] width 309 height 63
type textarea "A number numbers of assignment assignments will be submit submitted in the conf…"
click at [241, 246] on button "Verify" at bounding box center [243, 246] width 309 height 11
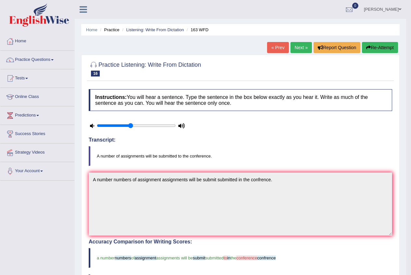
click at [297, 45] on link "Next »" at bounding box center [301, 47] width 21 height 11
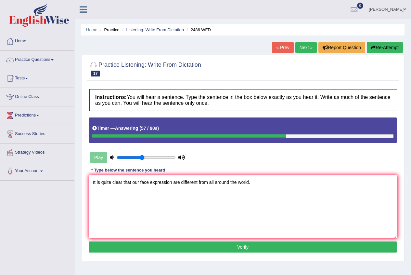
click at [139, 184] on textarea "It is quite clear that our face expression are different from all around the wo…" at bounding box center [243, 206] width 309 height 63
click at [182, 183] on textarea "It is quite clear that our are face expression are different from all around th…" at bounding box center [243, 206] width 309 height 63
click at [180, 188] on textarea "It is quite clear that our are face expression are different from all around th…" at bounding box center [243, 206] width 309 height 63
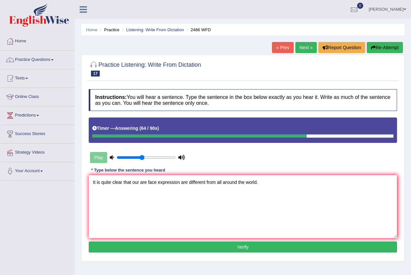
click at [180, 188] on textarea "It is quite clear that our are face expression are different from all around th…" at bounding box center [243, 206] width 309 height 63
type textarea "It is quite clear that our are face expression expressions are different from a…"
click at [162, 247] on button "Verify" at bounding box center [243, 246] width 309 height 11
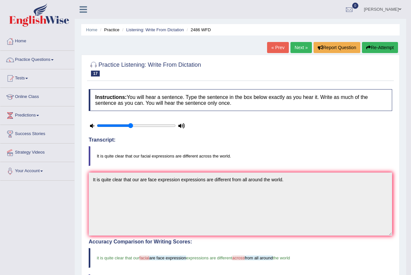
click at [302, 43] on link "Next »" at bounding box center [301, 47] width 21 height 11
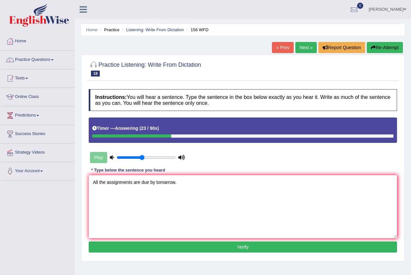
type textarea "All the assignments are due by tomarrow."
click at [173, 244] on button "Verify" at bounding box center [243, 246] width 309 height 11
drag, startPoint x: 173, startPoint y: 244, endPoint x: 151, endPoint y: 234, distance: 24.3
click at [173, 244] on div "Home Practice Listening: Write From Dictation 156 WFD « Prev Next » Report Ques…" at bounding box center [243, 162] width 337 height 325
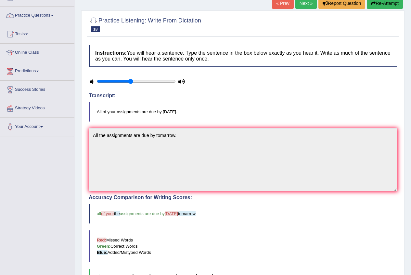
scroll to position [33, 0]
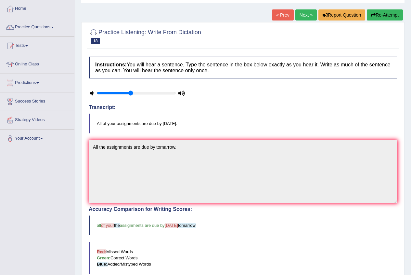
click at [300, 16] on link "Next »" at bounding box center [306, 14] width 21 height 11
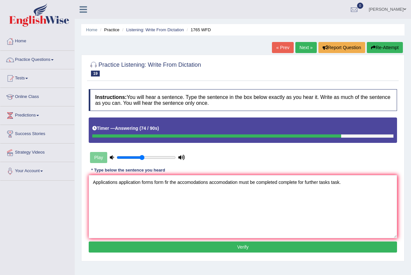
type textarea "Applications application forms form fir the accomodations accomodation must be …"
click at [220, 243] on button "Verify" at bounding box center [243, 246] width 309 height 11
click at [220, 243] on div "Home Practice Listening: Write From Dictation 1765 WFD « Prev Next » Report Que…" at bounding box center [243, 162] width 337 height 325
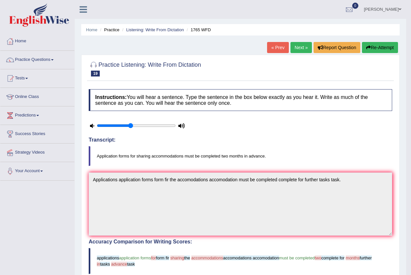
click at [298, 49] on link "Next »" at bounding box center [301, 47] width 21 height 11
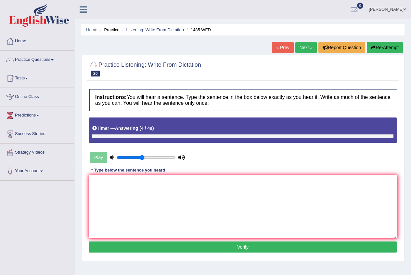
type textarea "c"
type textarea "Course student give the chance to"
click at [241, 247] on button "Verify" at bounding box center [243, 246] width 309 height 11
click at [241, 247] on div "Home Practice Listening: Write From Dictation 1485 WFD « Prev Next » Report Que…" at bounding box center [243, 162] width 337 height 325
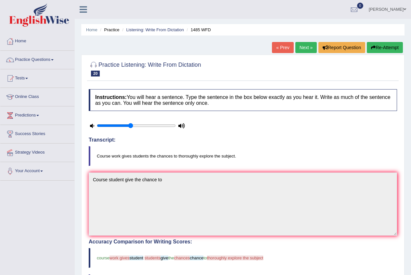
click at [284, 49] on link "« Prev" at bounding box center [282, 47] width 21 height 11
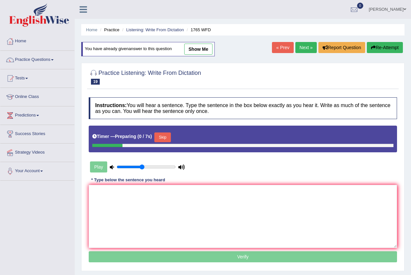
click at [195, 48] on link "show me" at bounding box center [198, 49] width 28 height 11
type textarea "Applications application forms form fir the accomodations accomodation must be …"
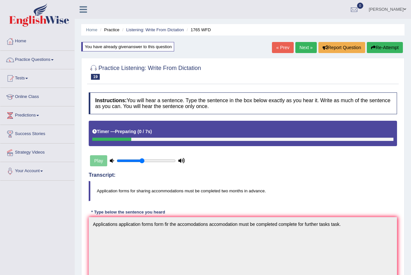
click at [308, 46] on link "Next »" at bounding box center [306, 47] width 21 height 11
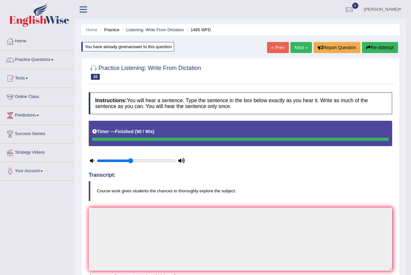
click at [299, 49] on link "Next »" at bounding box center [301, 47] width 21 height 11
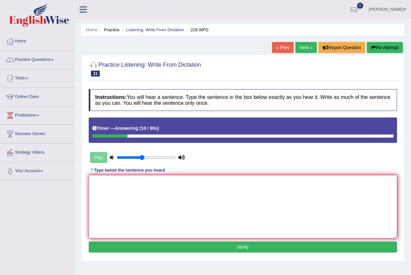
drag, startPoint x: 193, startPoint y: 219, endPoint x: 195, endPoint y: 222, distance: 4.0
click at [193, 219] on textarea at bounding box center [243, 206] width 309 height 63
type textarea "Computer science is becoming become very popular subject."
click at [172, 245] on button "Verify" at bounding box center [243, 246] width 309 height 11
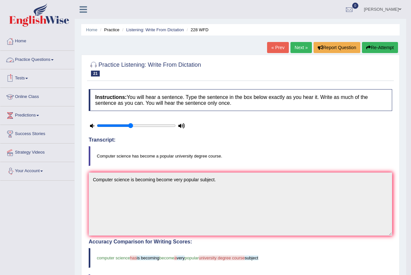
click at [27, 76] on link "Tests" at bounding box center [37, 77] width 74 height 16
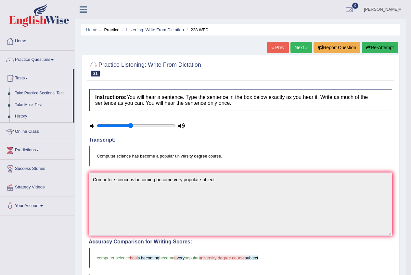
click at [29, 92] on link "Take Practice Sectional Test" at bounding box center [42, 93] width 61 height 12
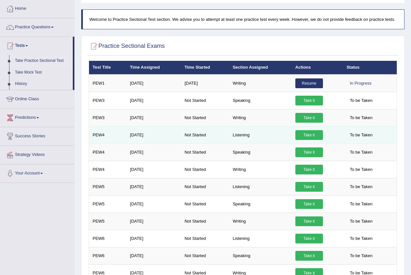
click at [310, 134] on link "Take it" at bounding box center [310, 135] width 28 height 10
click at [305, 135] on link "Take it" at bounding box center [310, 135] width 28 height 10
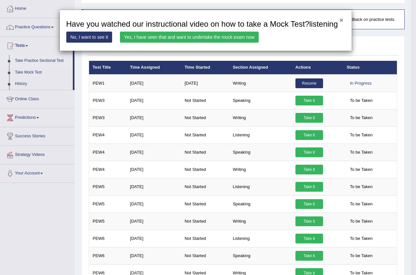
click at [339, 17] on button "×" at bounding box center [341, 20] width 4 height 7
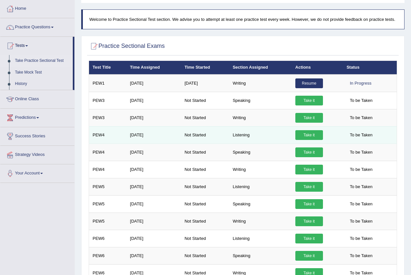
click at [305, 133] on link "Take it" at bounding box center [310, 135] width 28 height 10
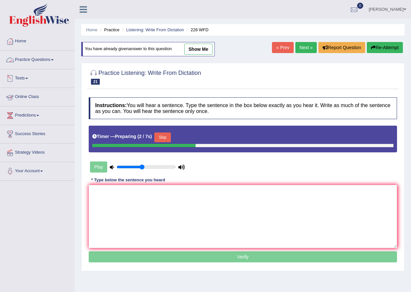
click at [51, 60] on link "Practice Questions" at bounding box center [37, 59] width 74 height 16
click at [147, 27] on li "Listening: Write From Dictation" at bounding box center [152, 30] width 63 height 6
click at [151, 28] on link "Listening: Write From Dictation" at bounding box center [155, 29] width 58 height 5
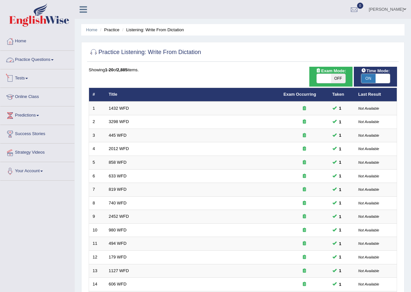
click at [47, 56] on link "Practice Questions" at bounding box center [37, 59] width 74 height 16
click at [60, 62] on link "Practice Questions" at bounding box center [37, 59] width 74 height 16
click at [52, 55] on link "Practice Questions" at bounding box center [37, 59] width 74 height 16
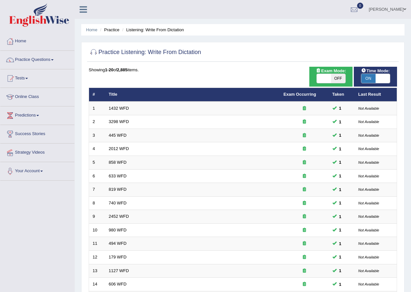
click at [52, 55] on link "Practice Questions" at bounding box center [37, 59] width 74 height 16
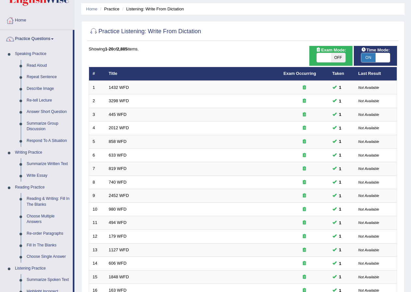
scroll to position [33, 0]
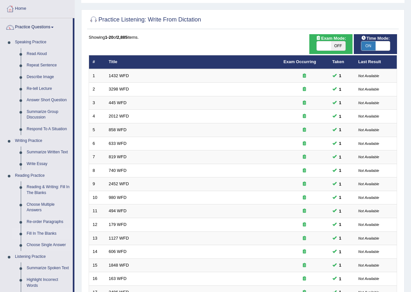
click at [48, 232] on link "Fill In The Blanks" at bounding box center [48, 234] width 49 height 12
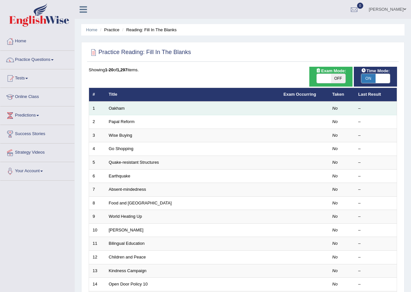
click at [111, 111] on td "Oakham" at bounding box center [192, 108] width 175 height 14
click at [116, 109] on link "Oakham" at bounding box center [117, 108] width 16 height 5
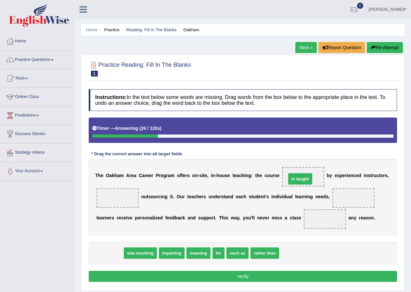
drag, startPoint x: 110, startPoint y: 253, endPoint x: 300, endPoint y: 179, distance: 204.4
click at [300, 179] on span "is taught" at bounding box center [300, 178] width 24 height 11
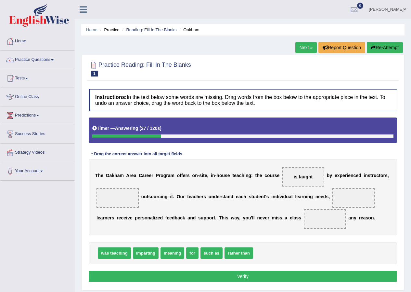
click at [300, 185] on span "is taught" at bounding box center [303, 177] width 42 height 20
drag, startPoint x: 170, startPoint y: 254, endPoint x: 115, endPoint y: 199, distance: 77.5
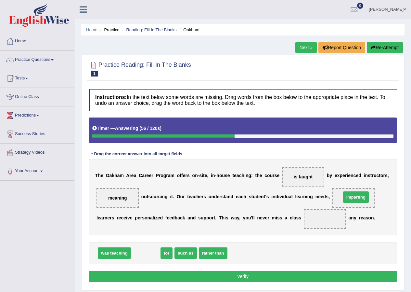
drag, startPoint x: 148, startPoint y: 254, endPoint x: 358, endPoint y: 198, distance: 217.7
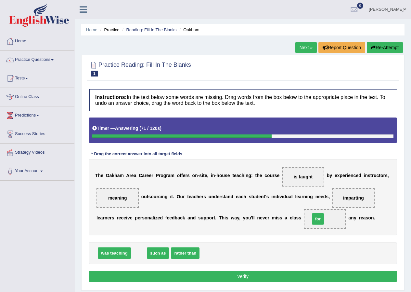
drag, startPoint x: 141, startPoint y: 256, endPoint x: 321, endPoint y: 222, distance: 182.4
click at [238, 275] on button "Verify" at bounding box center [243, 276] width 309 height 11
click at [238, 275] on div "Home Practice Reading: Fill In The Blanks Oakham Next » Report Question Re-Atte…" at bounding box center [243, 162] width 337 height 325
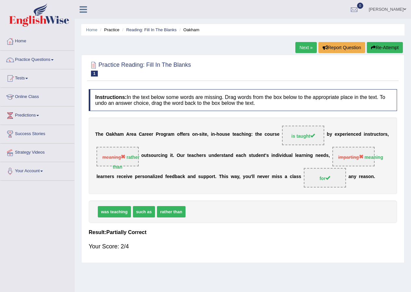
click at [310, 52] on link "Next »" at bounding box center [306, 47] width 21 height 11
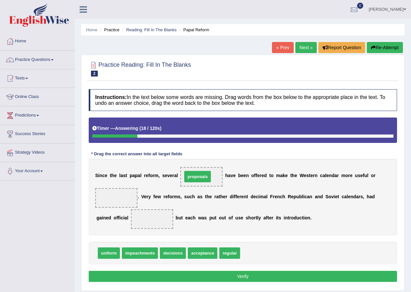
drag, startPoint x: 255, startPoint y: 254, endPoint x: 197, endPoint y: 177, distance: 95.8
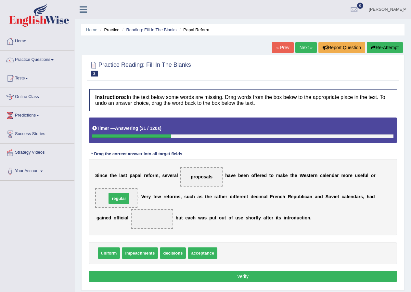
drag, startPoint x: 220, startPoint y: 255, endPoint x: 110, endPoint y: 200, distance: 123.6
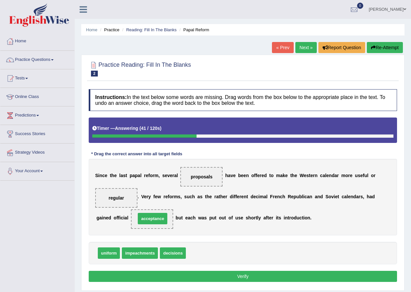
drag, startPoint x: 199, startPoint y: 251, endPoint x: 149, endPoint y: 217, distance: 60.8
drag, startPoint x: 114, startPoint y: 246, endPoint x: 117, endPoint y: 199, distance: 47.9
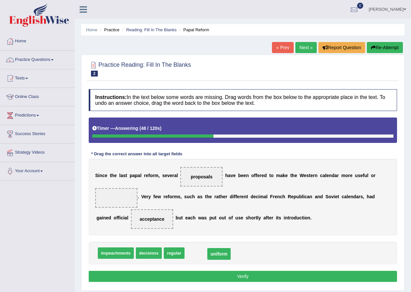
drag, startPoint x: 120, startPoint y: 197, endPoint x: 171, endPoint y: 252, distance: 74.8
drag, startPoint x: 169, startPoint y: 252, endPoint x: 109, endPoint y: 193, distance: 84.6
click at [166, 273] on button "Verify" at bounding box center [243, 276] width 309 height 11
click at [166, 273] on div "Home Practice Reading: Fill In The Blanks Papal Reform « Prev Next » Report Que…" at bounding box center [243, 162] width 337 height 325
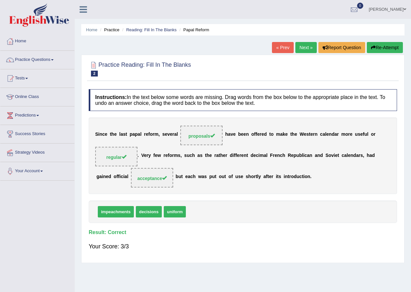
click at [306, 47] on link "Next »" at bounding box center [306, 47] width 21 height 11
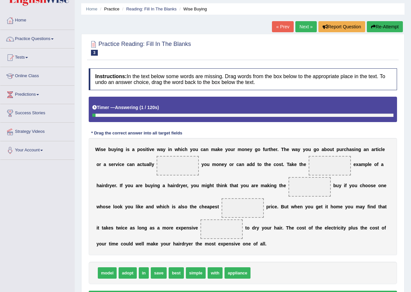
scroll to position [33, 0]
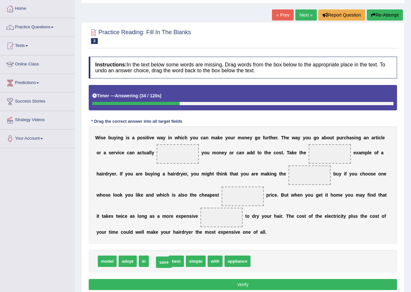
drag, startPoint x: 158, startPoint y: 262, endPoint x: 164, endPoint y: 263, distance: 5.3
drag, startPoint x: 220, startPoint y: 266, endPoint x: 217, endPoint y: 266, distance: 3.6
click at [235, 266] on span "save" at bounding box center [243, 260] width 16 height 11
drag, startPoint x: 122, startPoint y: 262, endPoint x: 130, endPoint y: 265, distance: 9.4
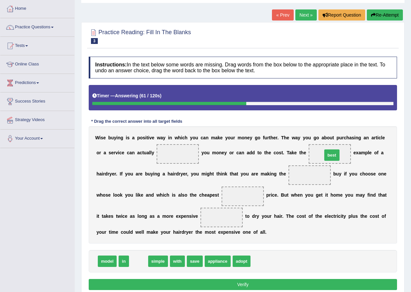
drag, startPoint x: 145, startPoint y: 259, endPoint x: 339, endPoint y: 153, distance: 220.6
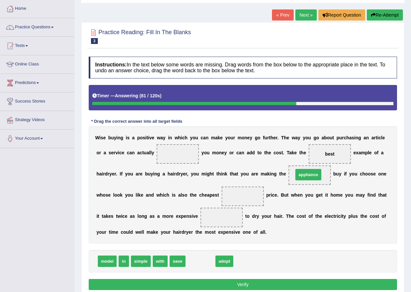
drag, startPoint x: 198, startPoint y: 258, endPoint x: 306, endPoint y: 172, distance: 138.3
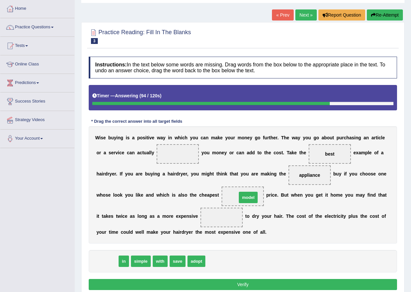
drag, startPoint x: 114, startPoint y: 265, endPoint x: 255, endPoint y: 201, distance: 154.8
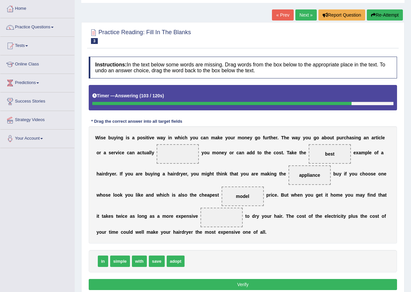
click at [113, 264] on span "simple" at bounding box center [120, 260] width 20 height 11
drag, startPoint x: 109, startPoint y: 263, endPoint x: 137, endPoint y: 254, distance: 29.7
click at [133, 254] on div "in simple with save adopt" at bounding box center [243, 261] width 309 height 22
drag, startPoint x: 178, startPoint y: 263, endPoint x: 225, endPoint y: 219, distance: 64.2
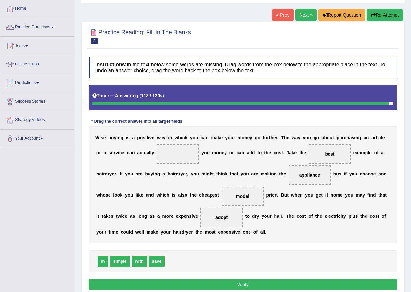
drag, startPoint x: 105, startPoint y: 273, endPoint x: 150, endPoint y: 177, distance: 107.0
click at [150, 177] on div "Instructions: In the text below some words are missing. Drag words from the box…" at bounding box center [243, 174] width 312 height 242
click at [101, 256] on span "in" at bounding box center [103, 260] width 10 height 11
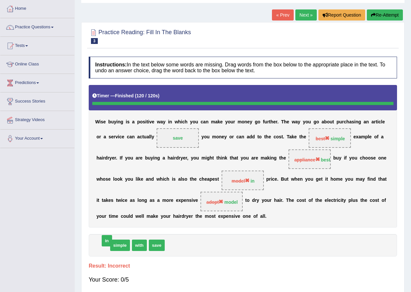
drag, startPoint x: 102, startPoint y: 262, endPoint x: 106, endPoint y: 257, distance: 6.0
click at [300, 17] on link "Next »" at bounding box center [306, 14] width 21 height 11
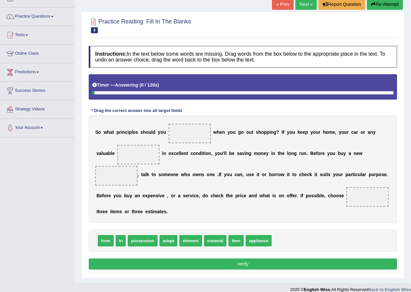
scroll to position [51, 0]
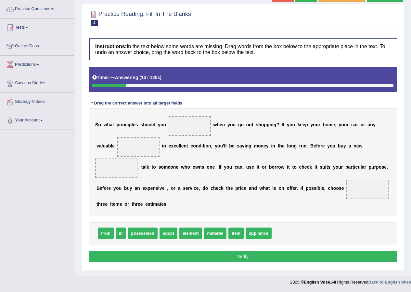
drag, startPoint x: 158, startPoint y: 234, endPoint x: 194, endPoint y: 141, distance: 99.6
click at [194, 141] on div "Instructions: In the text below some words are missing. Drag words from the box…" at bounding box center [243, 151] width 312 height 232
drag, startPoint x: 172, startPoint y: 236, endPoint x: 195, endPoint y: 125, distance: 113.3
click at [174, 233] on span "element" at bounding box center [171, 232] width 22 height 11
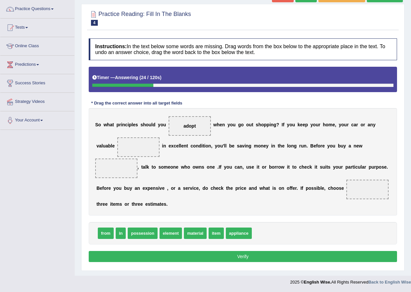
click at [174, 233] on span "element" at bounding box center [171, 232] width 22 height 11
drag, startPoint x: 240, startPoint y: 228, endPoint x: 145, endPoint y: 141, distance: 129.1
drag, startPoint x: 198, startPoint y: 233, endPoint x: 198, endPoint y: 248, distance: 15.6
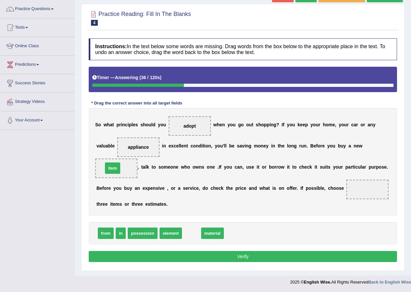
drag, startPoint x: 190, startPoint y: 234, endPoint x: 111, endPoint y: 169, distance: 102.3
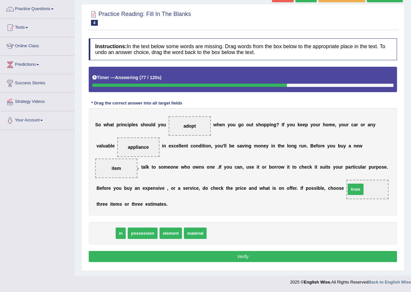
drag, startPoint x: 109, startPoint y: 234, endPoint x: 365, endPoint y: 190, distance: 259.7
click at [280, 259] on button "Verify" at bounding box center [243, 256] width 309 height 11
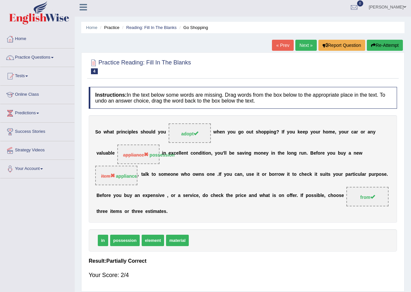
scroll to position [0, 0]
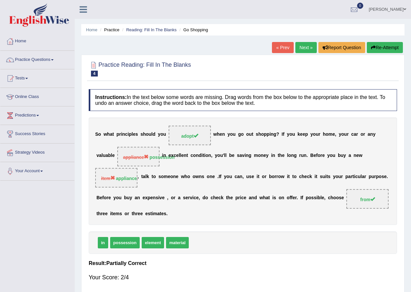
click at [307, 48] on link "Next »" at bounding box center [306, 47] width 21 height 11
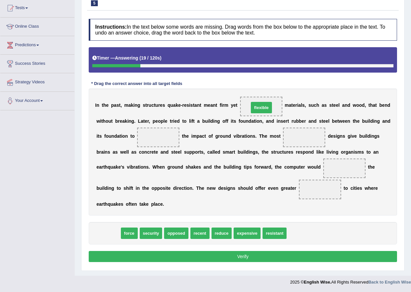
drag, startPoint x: 112, startPoint y: 233, endPoint x: 266, endPoint y: 107, distance: 198.0
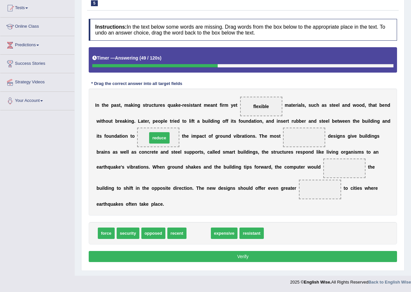
drag, startPoint x: 197, startPoint y: 233, endPoint x: 158, endPoint y: 138, distance: 103.1
click at [125, 231] on span "security" at bounding box center [128, 232] width 23 height 11
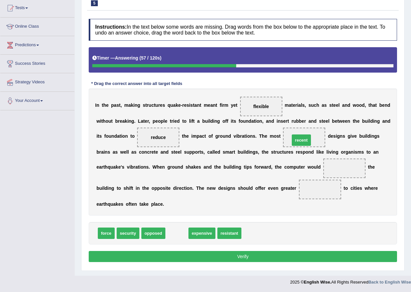
drag, startPoint x: 169, startPoint y: 236, endPoint x: 293, endPoint y: 143, distance: 155.4
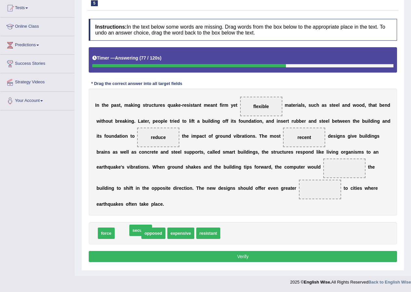
drag, startPoint x: 128, startPoint y: 233, endPoint x: 126, endPoint y: 240, distance: 7.0
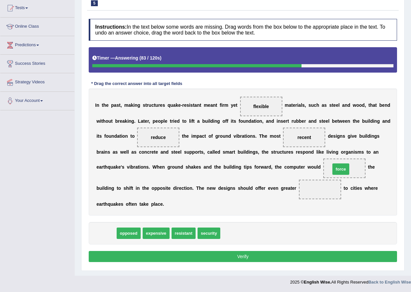
drag, startPoint x: 104, startPoint y: 235, endPoint x: 338, endPoint y: 171, distance: 242.8
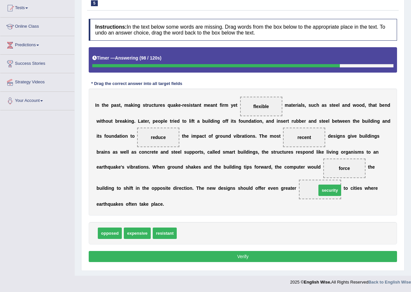
drag, startPoint x: 194, startPoint y: 234, endPoint x: 332, endPoint y: 192, distance: 144.8
click at [332, 192] on span at bounding box center [320, 189] width 42 height 20
click at [286, 254] on button "Verify" at bounding box center [243, 256] width 309 height 11
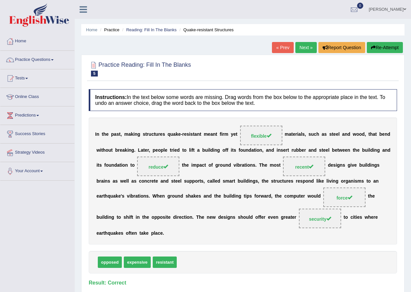
click at [303, 42] on div "Home Practice Reading: Fill In The Blanks Quake-resistant Structures « Prev Nex…" at bounding box center [243, 162] width 337 height 325
click at [306, 47] on link "Next »" at bounding box center [306, 47] width 21 height 11
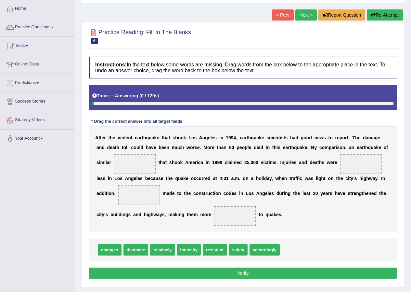
scroll to position [33, 0]
drag, startPoint x: 193, startPoint y: 250, endPoint x: 132, endPoint y: 164, distance: 105.3
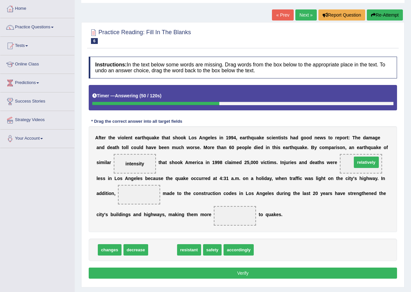
drag, startPoint x: 171, startPoint y: 250, endPoint x: 375, endPoint y: 163, distance: 221.8
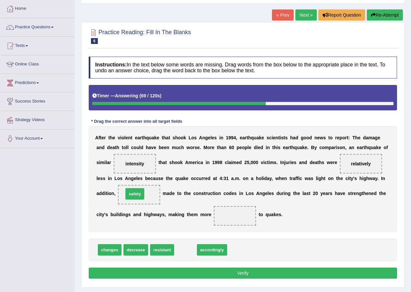
drag, startPoint x: 192, startPoint y: 252, endPoint x: 141, endPoint y: 196, distance: 75.5
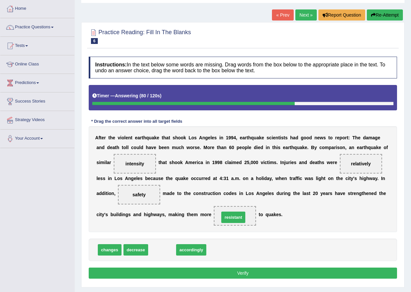
drag, startPoint x: 161, startPoint y: 250, endPoint x: 233, endPoint y: 225, distance: 77.0
click at [239, 273] on button "Verify" at bounding box center [243, 272] width 309 height 11
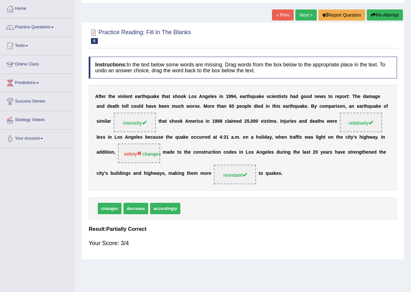
click at [305, 19] on link "Next »" at bounding box center [306, 14] width 21 height 11
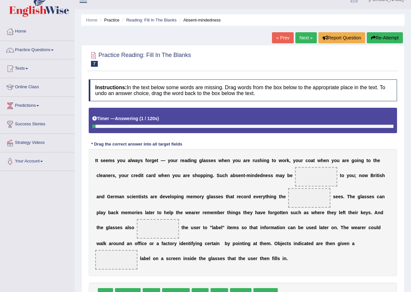
scroll to position [70, 0]
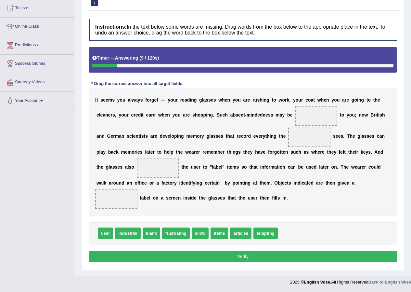
click at [167, 121] on div "I t s e e m s y o u a l w a y s f o r g e t — y o u r r e a d i n g g l a s s e…" at bounding box center [243, 151] width 309 height 127
drag, startPoint x: 176, startPoint y: 233, endPoint x: 325, endPoint y: 114, distance: 190.4
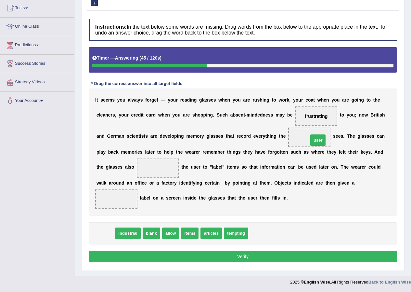
drag, startPoint x: 105, startPoint y: 234, endPoint x: 317, endPoint y: 141, distance: 232.1
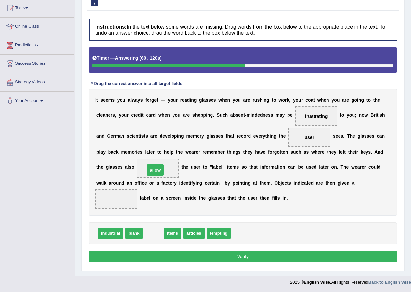
drag, startPoint x: 155, startPoint y: 236, endPoint x: 157, endPoint y: 173, distance: 63.4
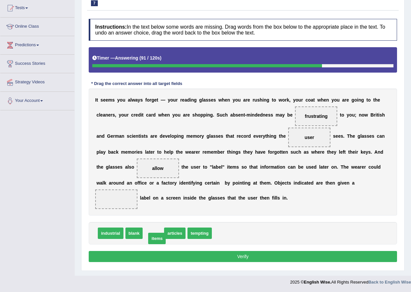
drag, startPoint x: 137, startPoint y: 216, endPoint x: 152, endPoint y: 238, distance: 26.7
click at [152, 238] on span "articles" at bounding box center [155, 232] width 21 height 11
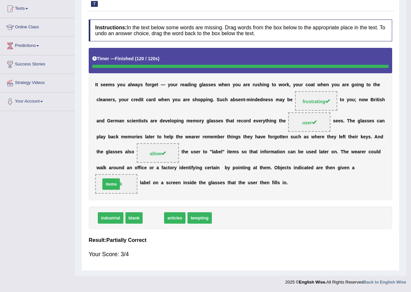
scroll to position [50, 0]
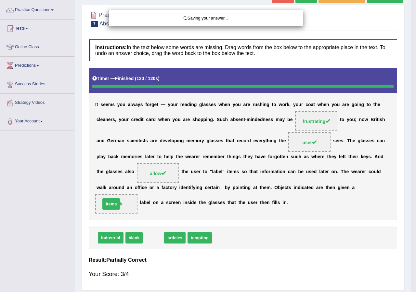
drag, startPoint x: 158, startPoint y: 231, endPoint x: 116, endPoint y: 197, distance: 54.1
click at [116, 197] on body "Toggle navigation Home Practice Questions Speaking Practice Read Aloud Repeat S…" at bounding box center [208, 96] width 416 height 292
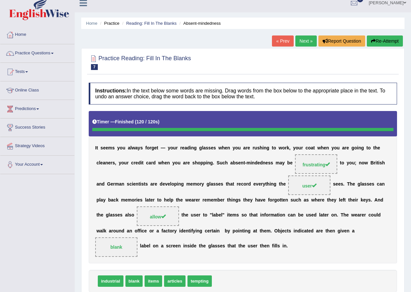
scroll to position [3, 0]
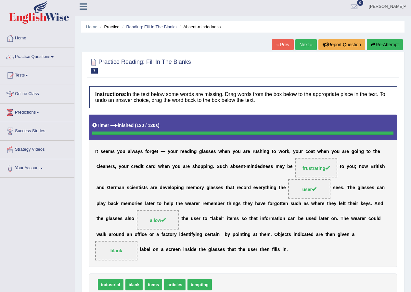
click at [306, 43] on link "Next »" at bounding box center [306, 44] width 21 height 11
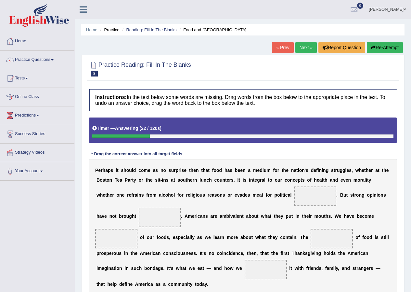
click at [388, 7] on link "[PERSON_NAME]" at bounding box center [387, 8] width 47 height 17
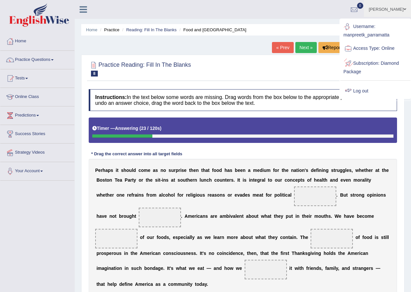
click at [366, 93] on link "Log out" at bounding box center [375, 91] width 70 height 15
